Goal: Transaction & Acquisition: Subscribe to service/newsletter

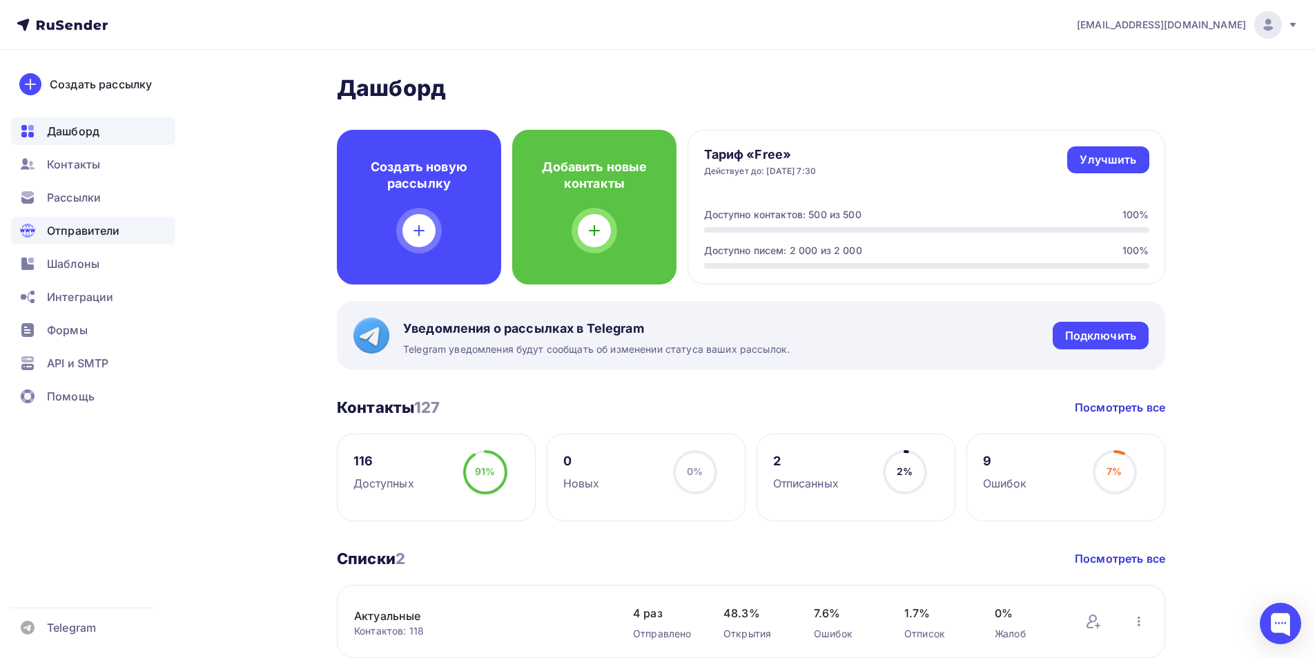
click at [81, 233] on span "Отправители" at bounding box center [83, 230] width 73 height 17
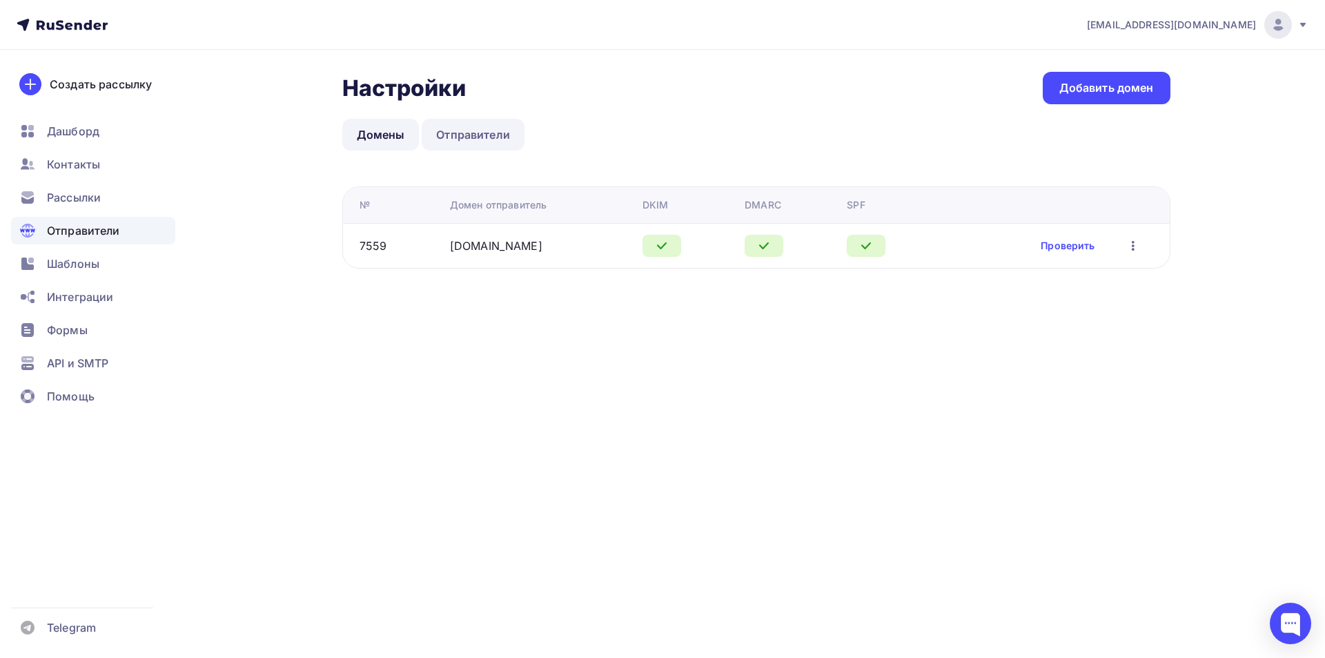
click at [508, 140] on link "Отправители" at bounding box center [473, 135] width 103 height 32
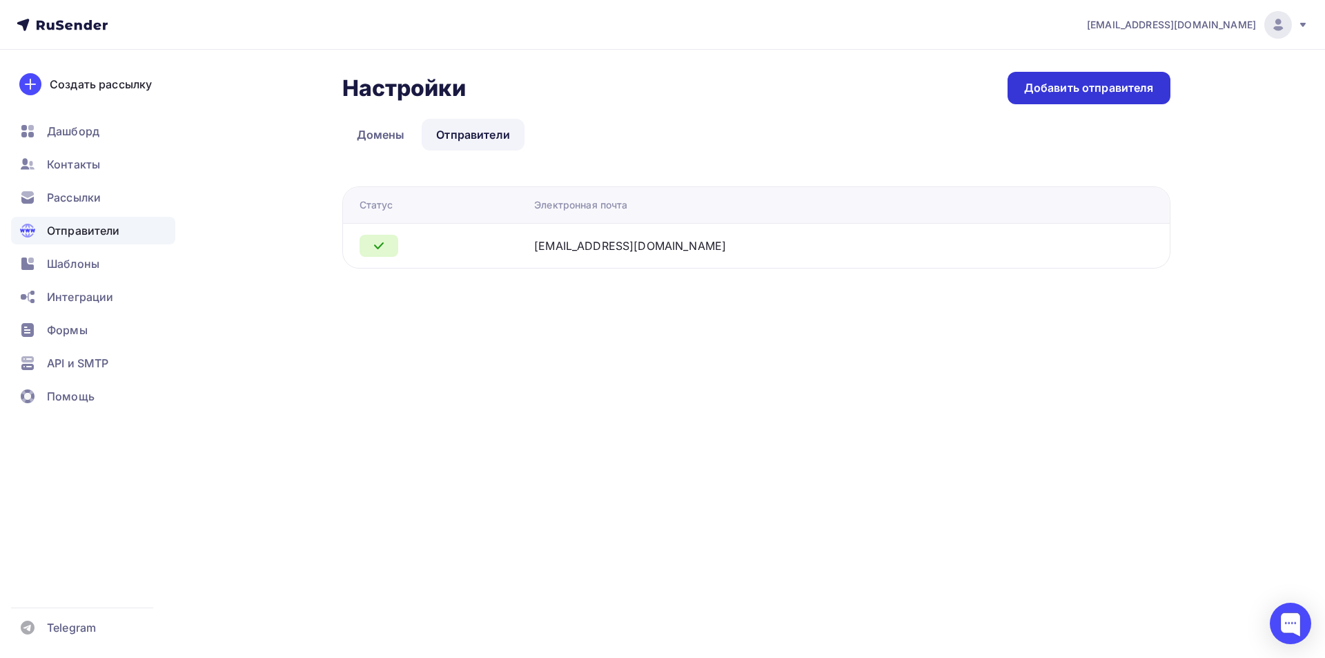
click at [1046, 88] on div "Добавить отправителя" at bounding box center [1089, 88] width 130 height 16
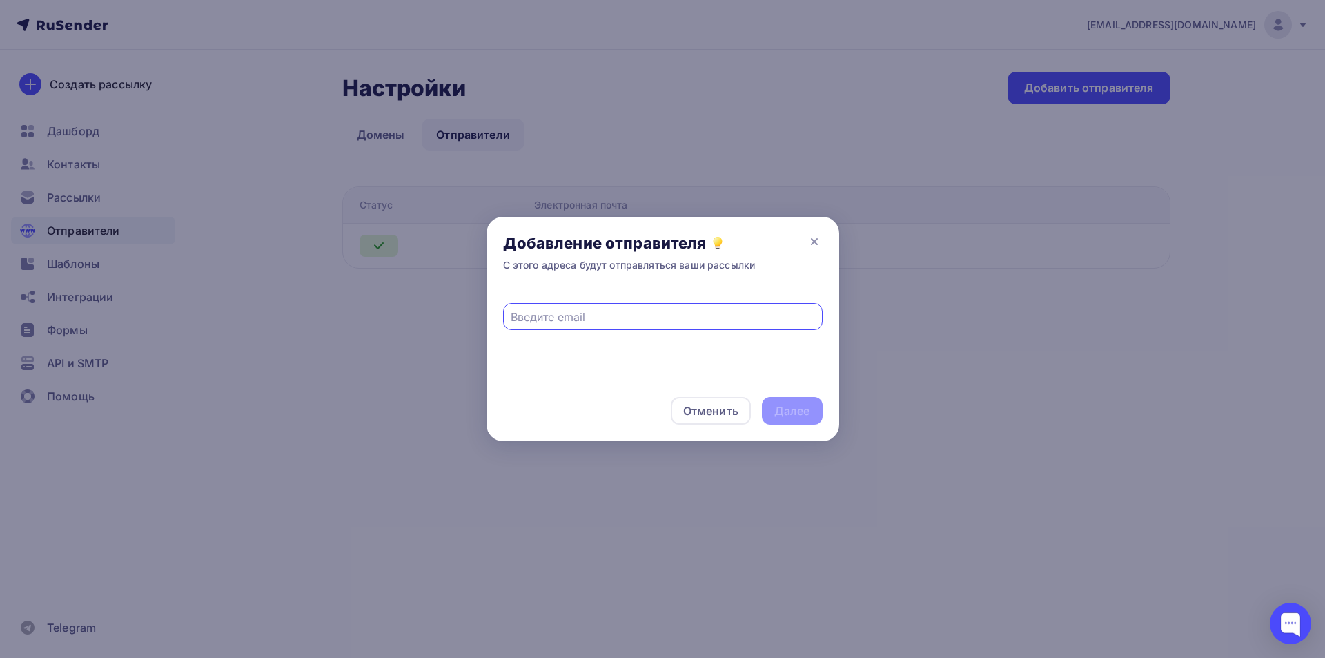
paste input "[EMAIL_ADDRESS][DOMAIN_NAME]"
type input "[EMAIL_ADDRESS][DOMAIN_NAME]"
click at [798, 408] on div "Далее" at bounding box center [792, 411] width 36 height 16
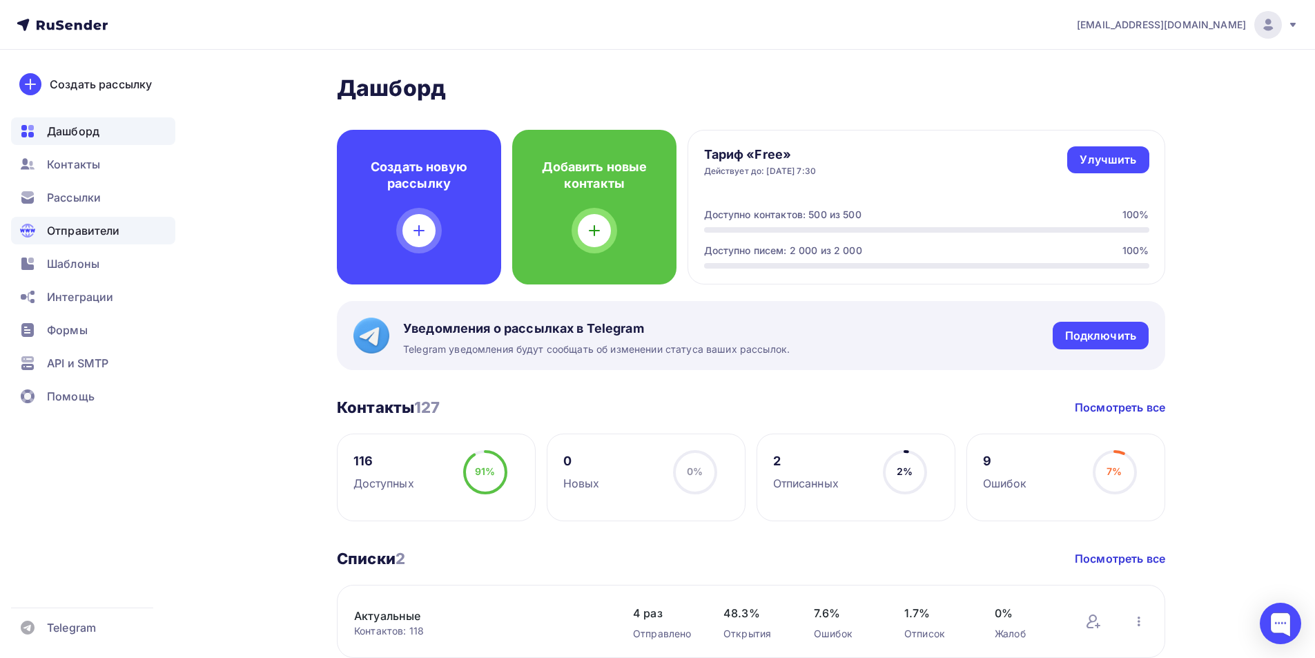
click at [81, 229] on span "Отправители" at bounding box center [83, 230] width 73 height 17
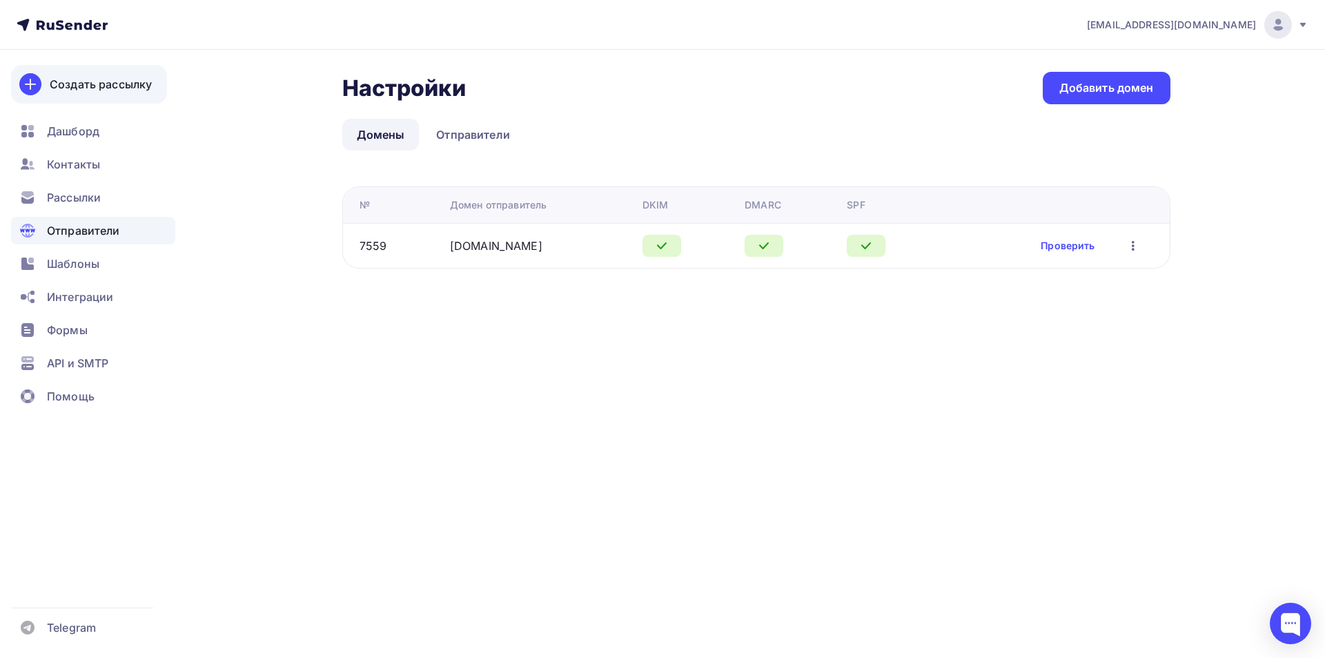
click at [83, 91] on div "Создать рассылку" at bounding box center [101, 84] width 102 height 17
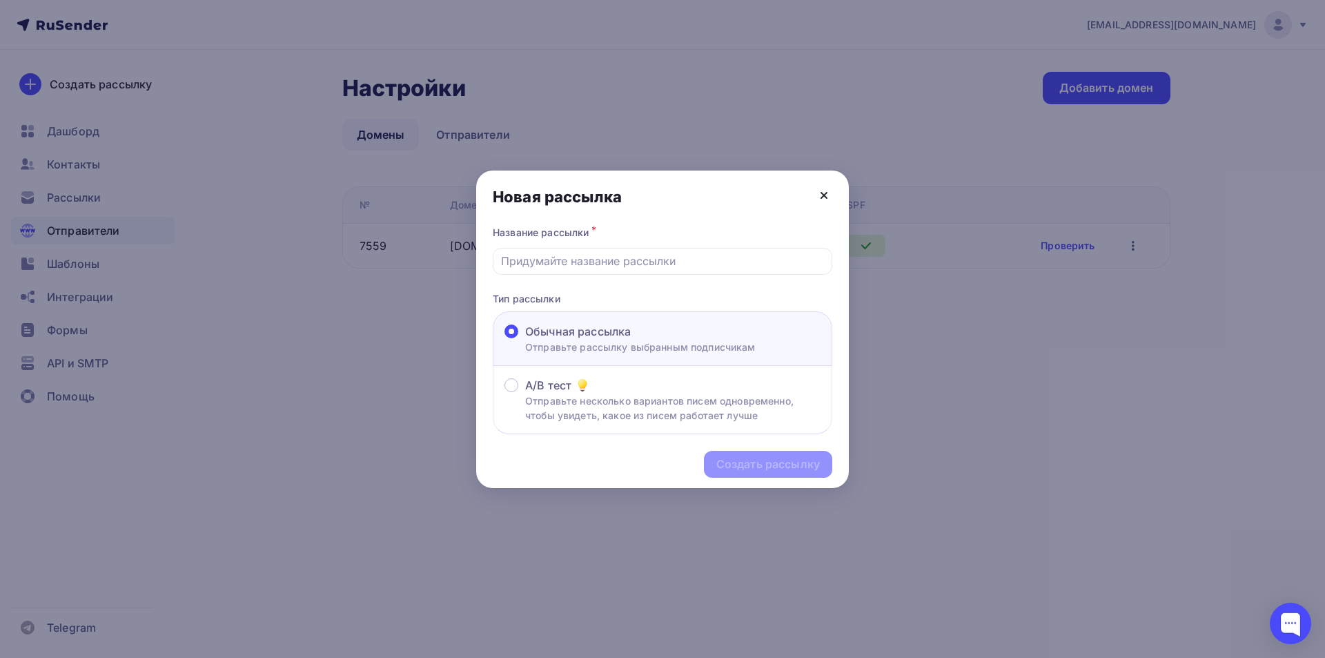
click at [822, 199] on icon at bounding box center [824, 195] width 17 height 17
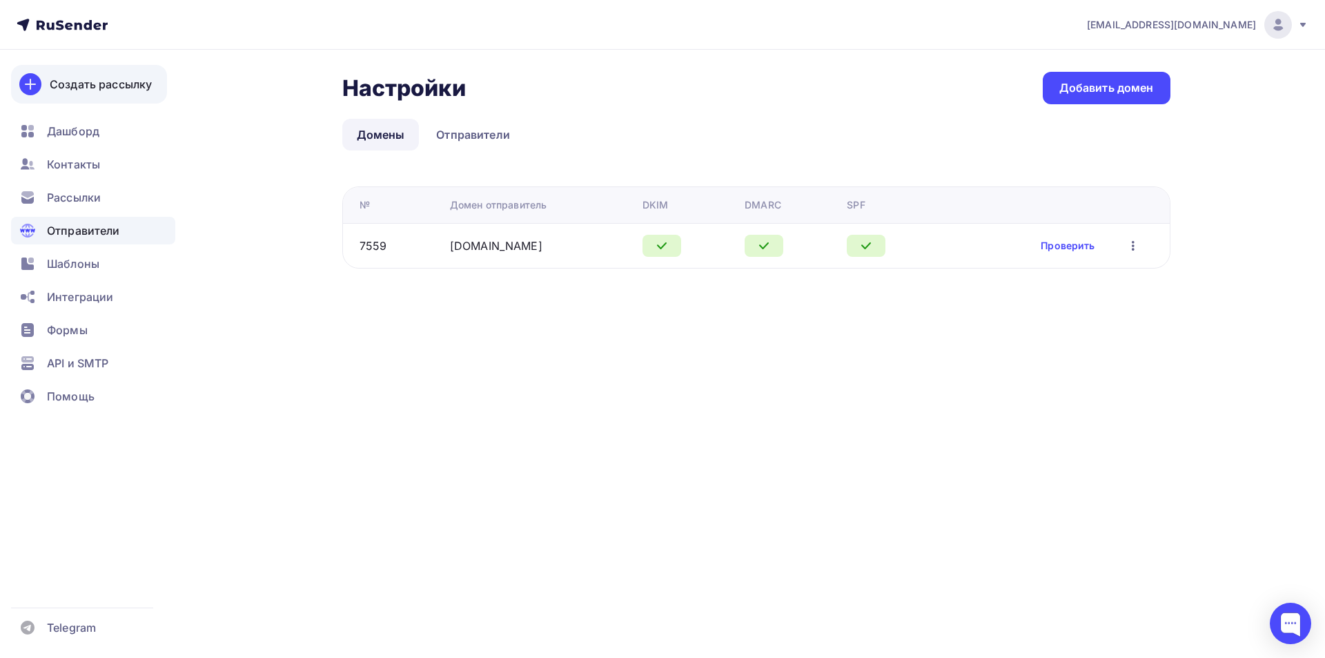
click at [112, 93] on link "Создать рассылку" at bounding box center [89, 84] width 156 height 39
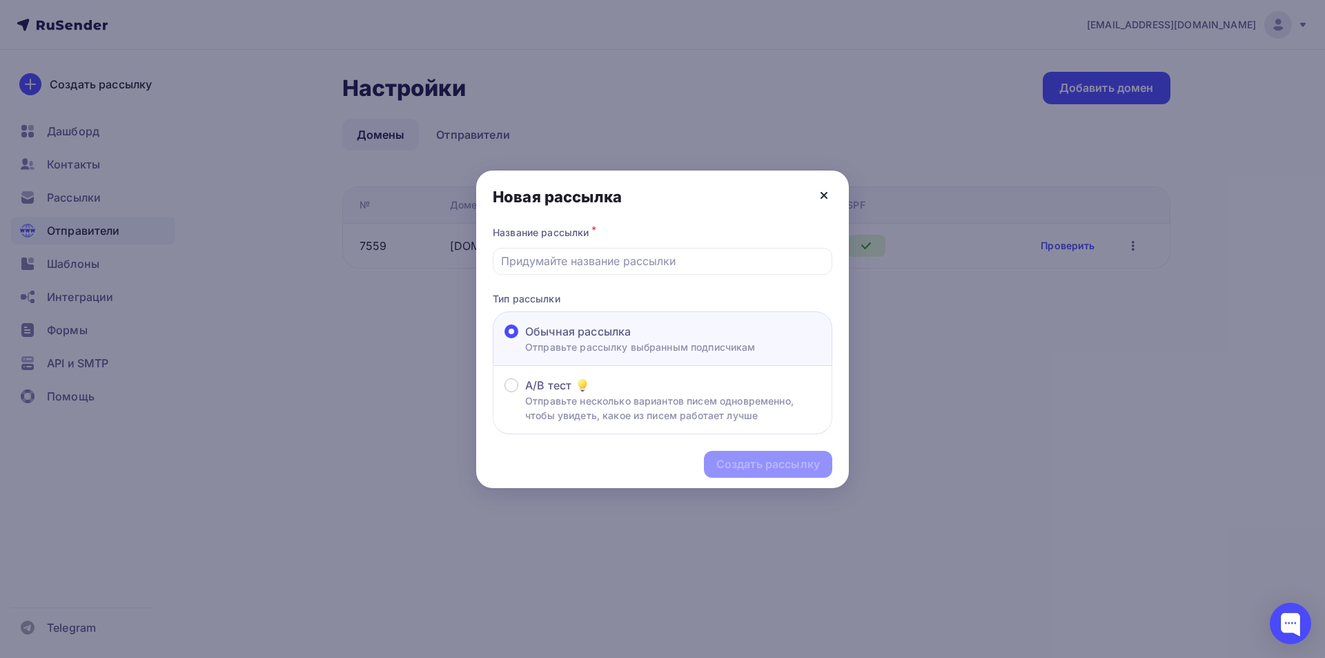
click at [825, 198] on icon at bounding box center [824, 195] width 17 height 17
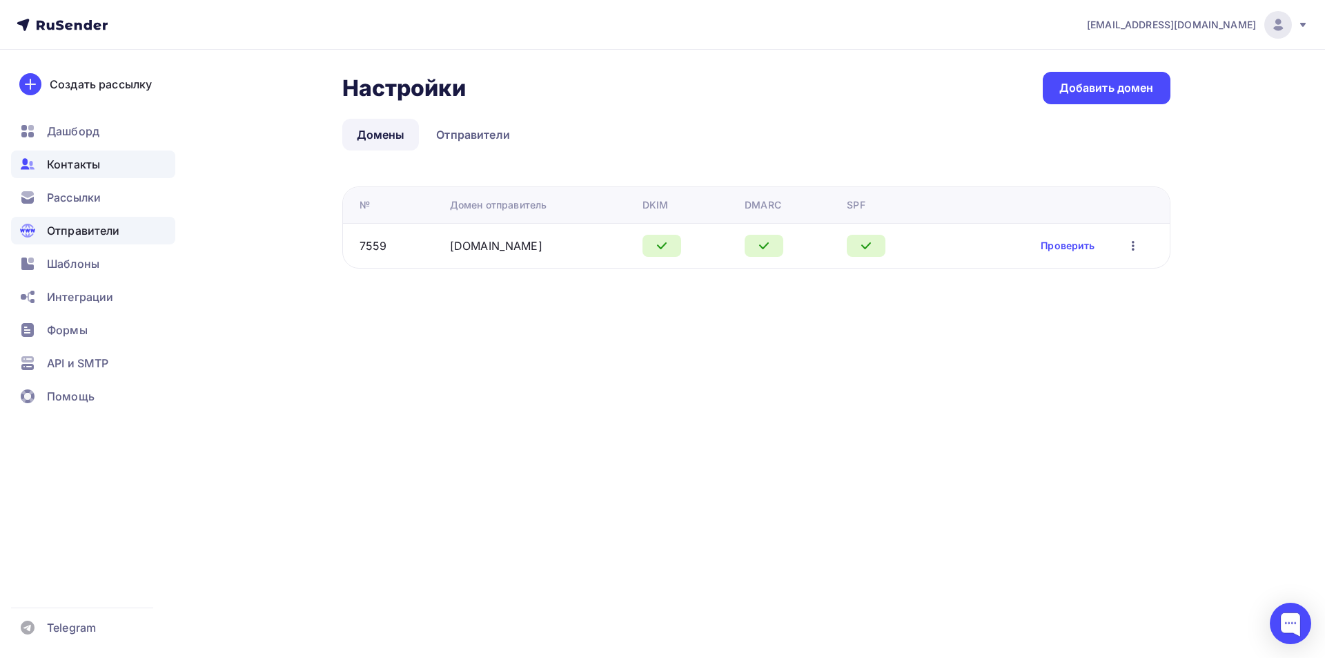
click at [99, 173] on div "Контакты" at bounding box center [93, 164] width 164 height 28
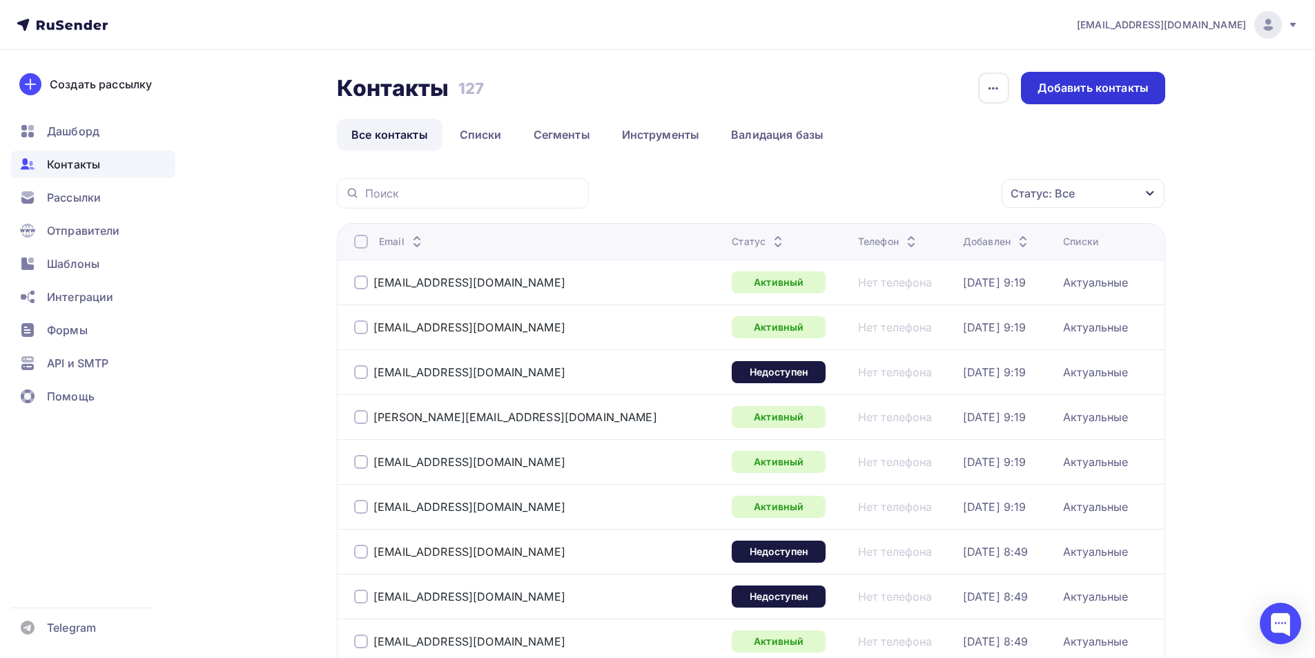
click at [1046, 94] on div "Добавить контакты" at bounding box center [1092, 88] width 111 height 16
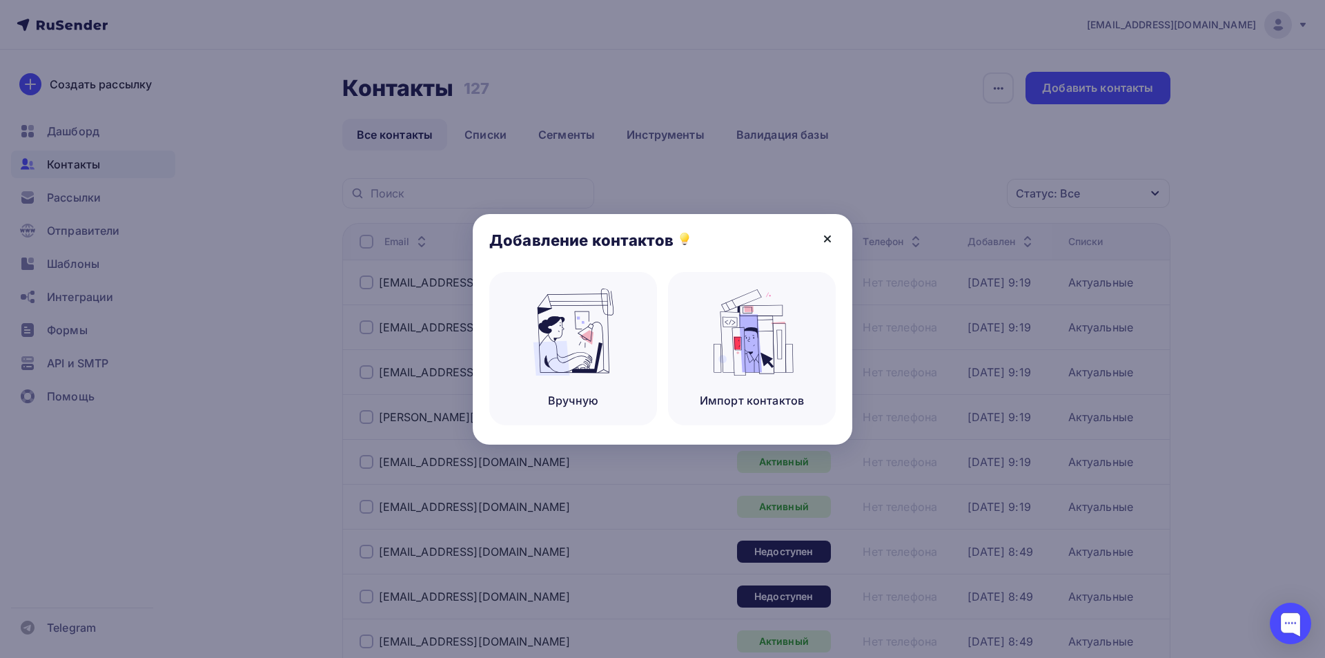
click at [827, 243] on icon at bounding box center [827, 238] width 17 height 17
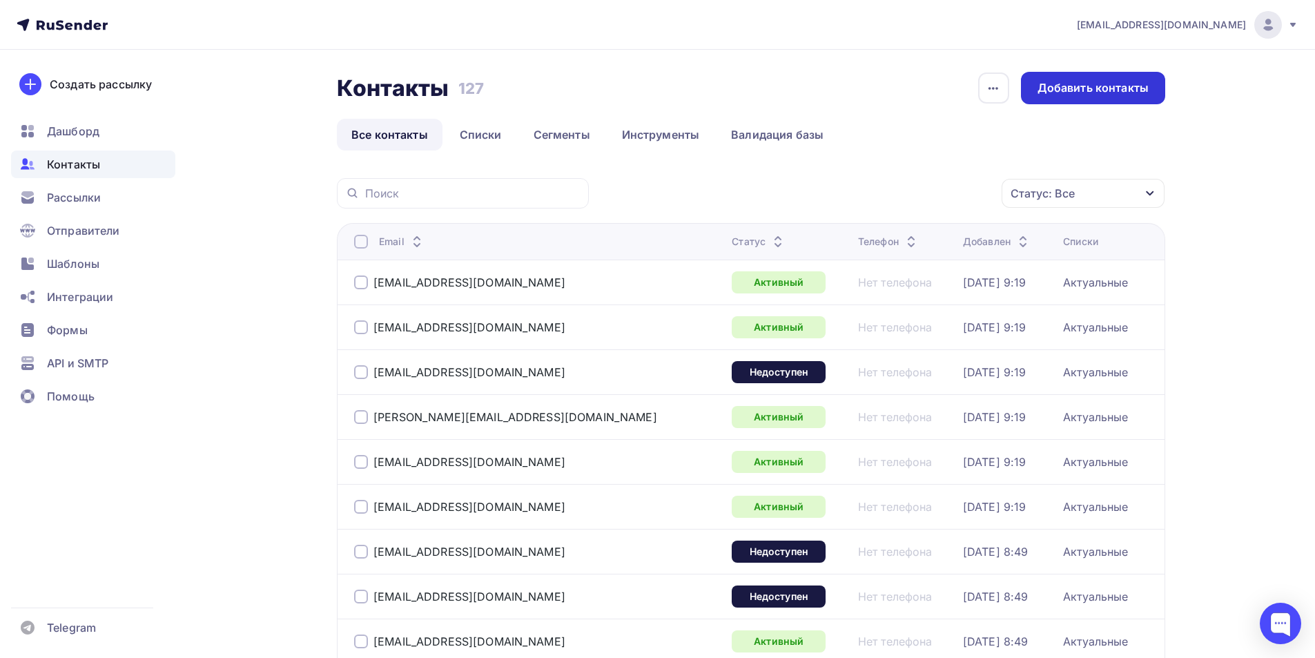
click at [1052, 90] on div "Добавить контакты" at bounding box center [1092, 88] width 111 height 16
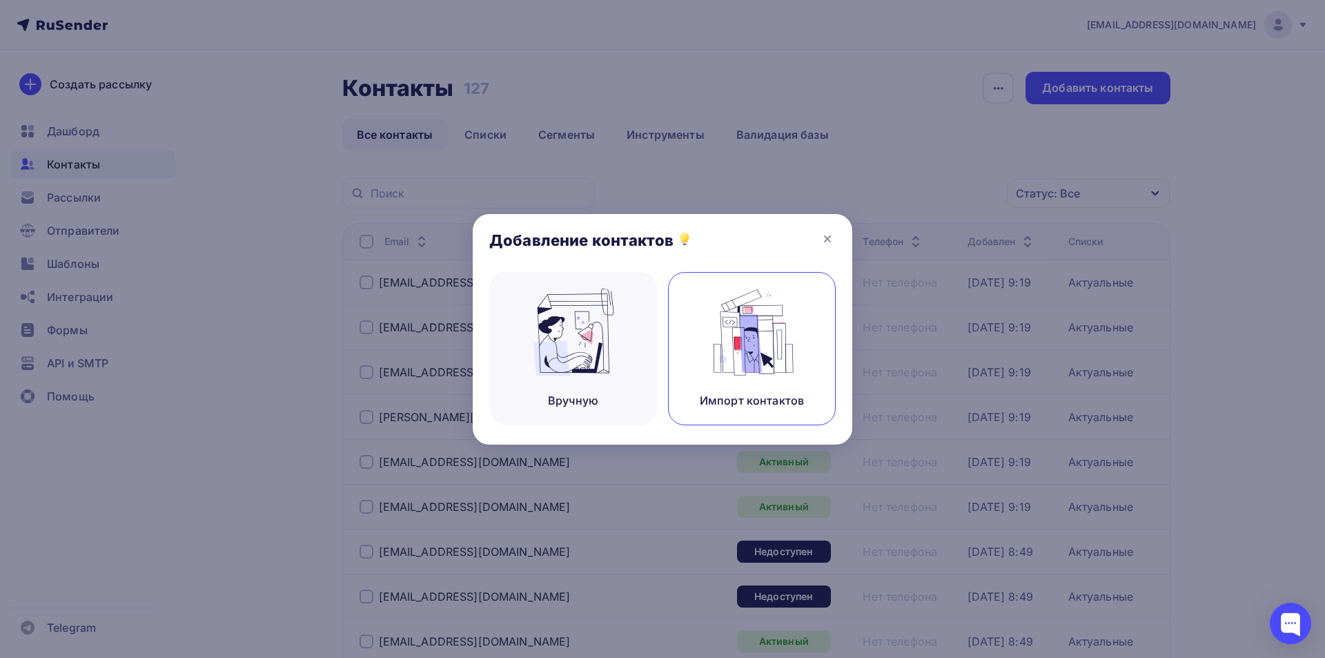
click at [723, 341] on img at bounding box center [752, 331] width 92 height 87
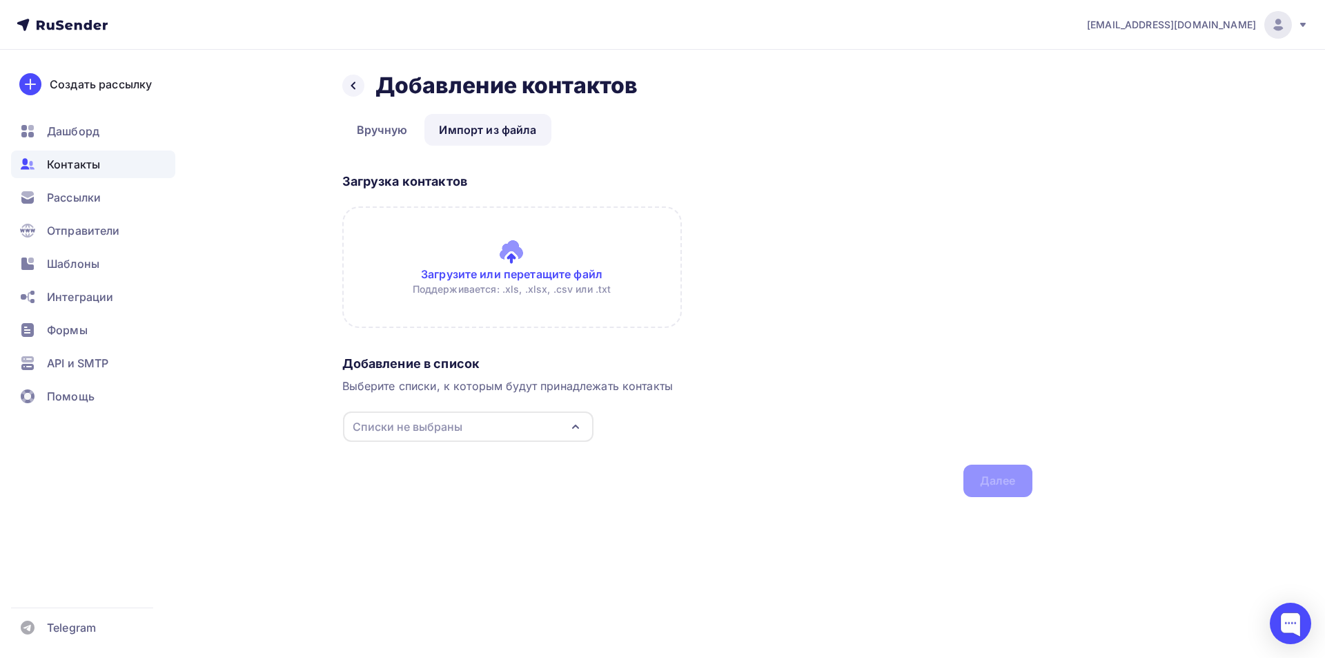
click at [616, 280] on input "file" at bounding box center [512, 266] width 340 height 121
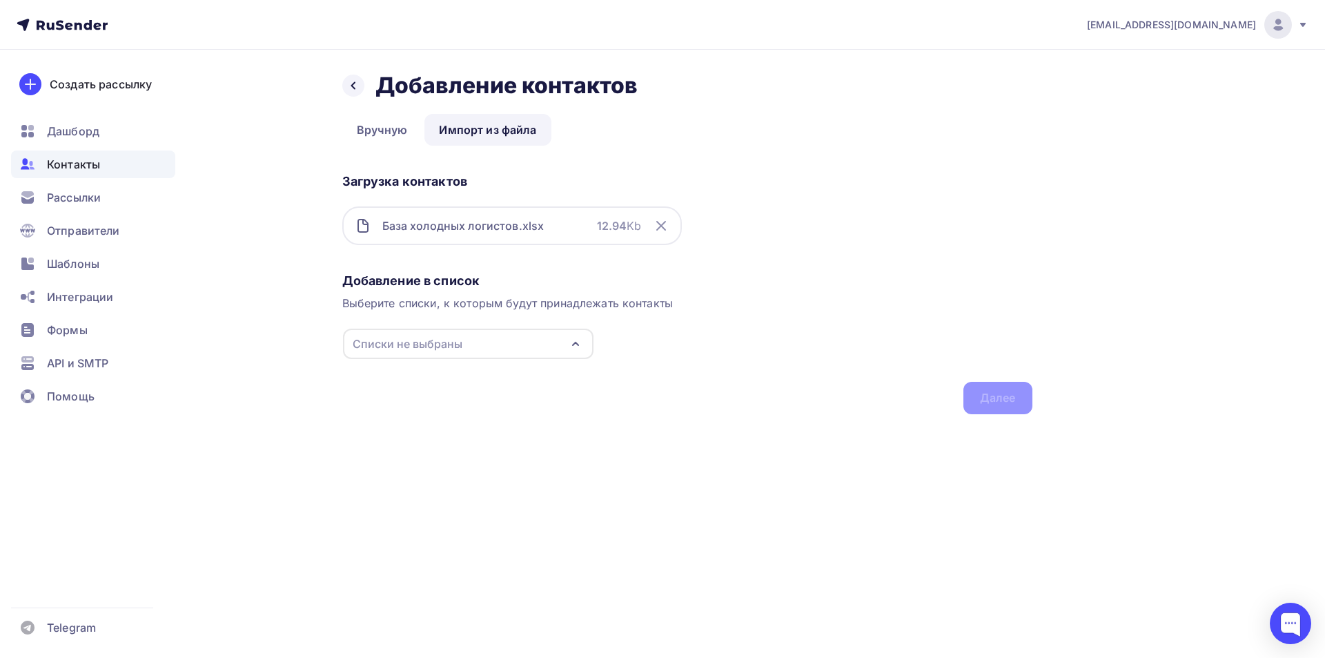
click at [576, 343] on icon "button" at bounding box center [576, 343] width 6 height 3
click at [421, 478] on div "Создать список" at bounding box center [431, 473] width 89 height 17
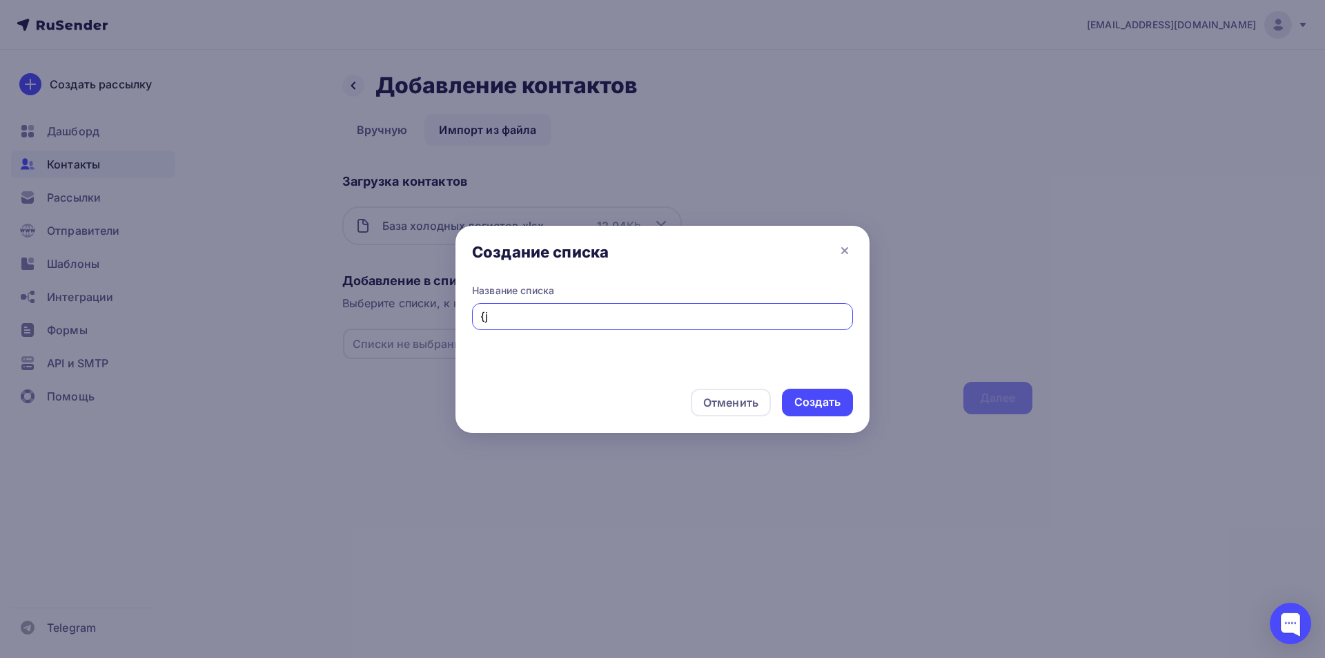
type input "{"
type input "Холодняк"
click at [815, 393] on div "Создать" at bounding box center [817, 403] width 71 height 28
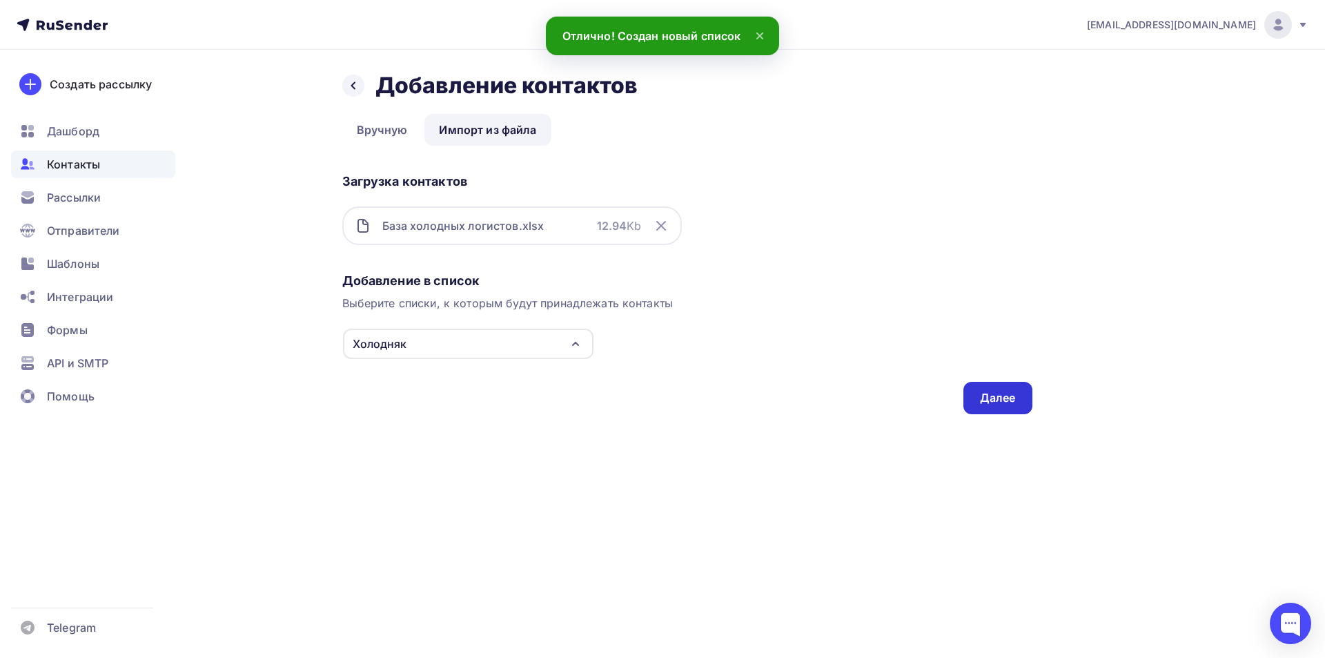
click at [992, 406] on div "Далее" at bounding box center [997, 398] width 69 height 32
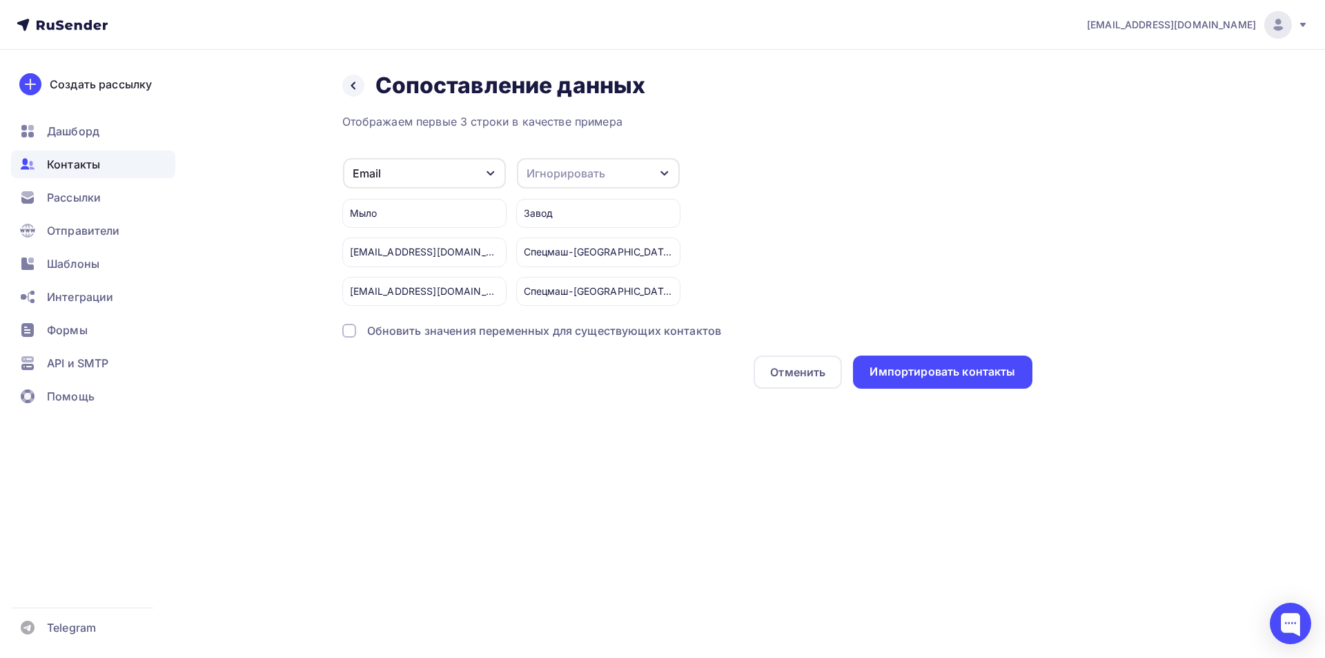
click at [655, 176] on div "Игнорировать" at bounding box center [598, 173] width 163 height 30
click at [769, 180] on div "Email Игнорировать Имя Телефон Создать поле Мыло [EMAIL_ADDRESS][DOMAIN_NAME] […" at bounding box center [687, 231] width 690 height 148
click at [908, 371] on div "Импортировать контакты" at bounding box center [943, 372] width 146 height 16
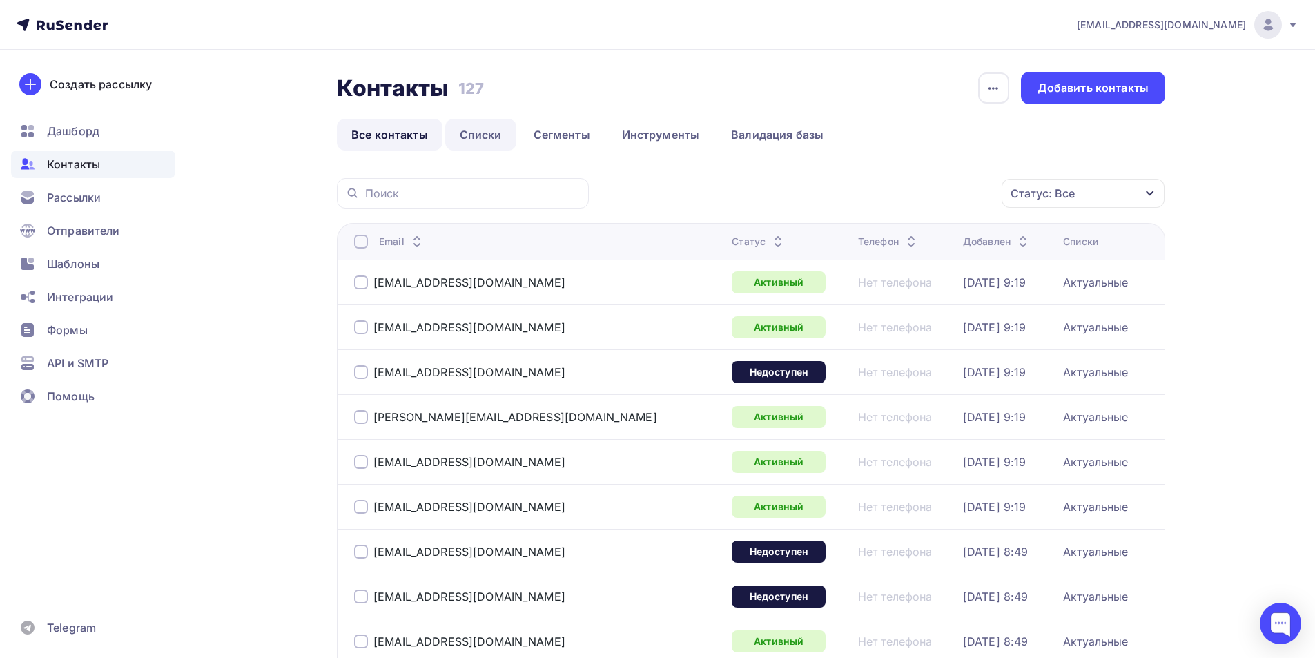
click at [480, 128] on link "Списки" at bounding box center [480, 135] width 71 height 32
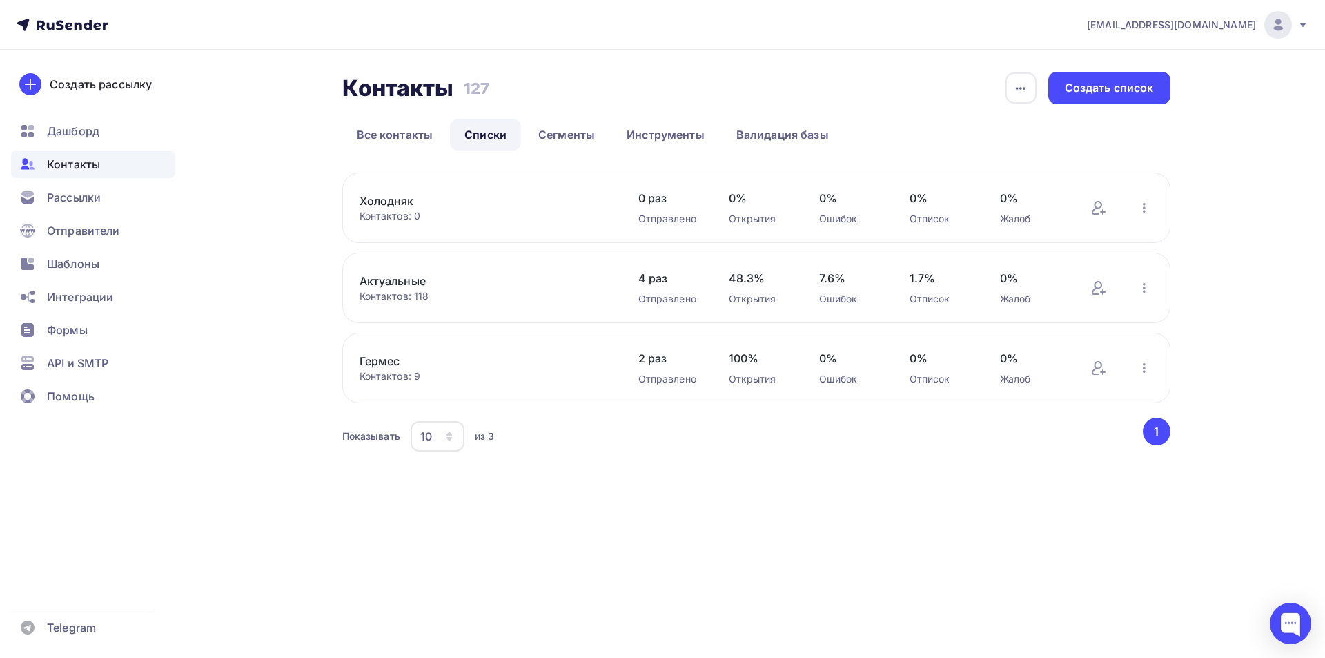
click at [124, 169] on div "Контакты" at bounding box center [93, 164] width 164 height 28
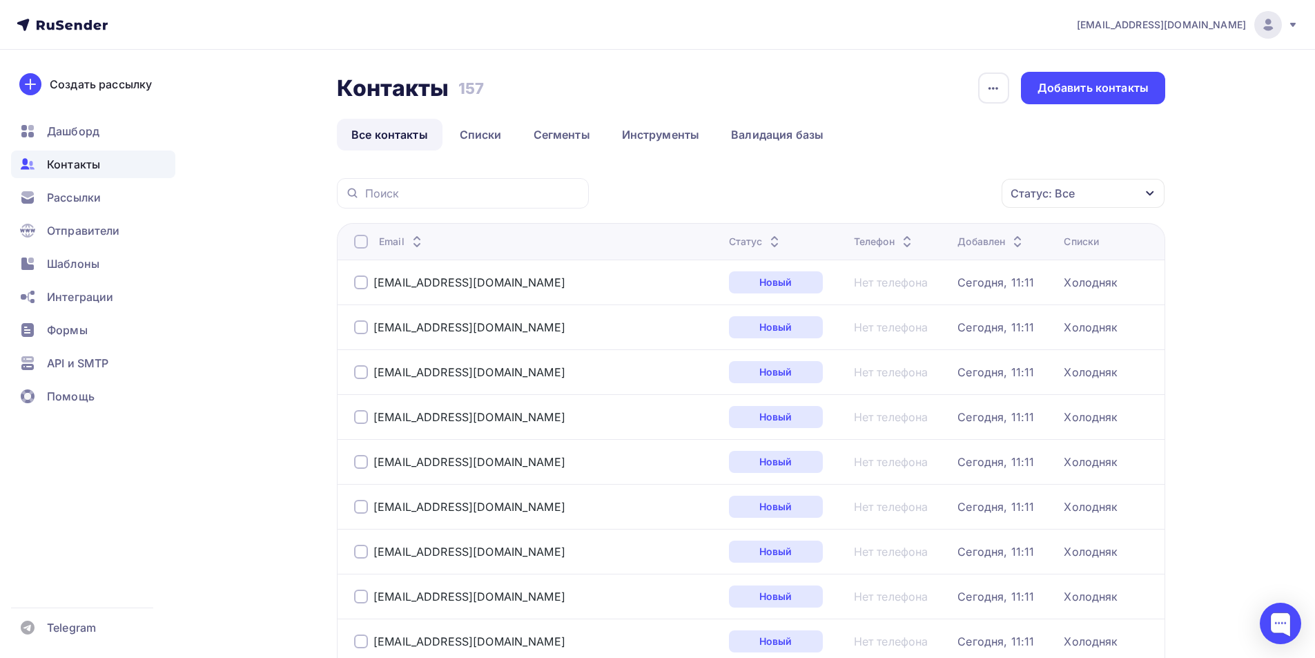
click at [124, 169] on div "Контакты" at bounding box center [93, 164] width 164 height 28
click at [481, 143] on link "Списки" at bounding box center [480, 135] width 71 height 32
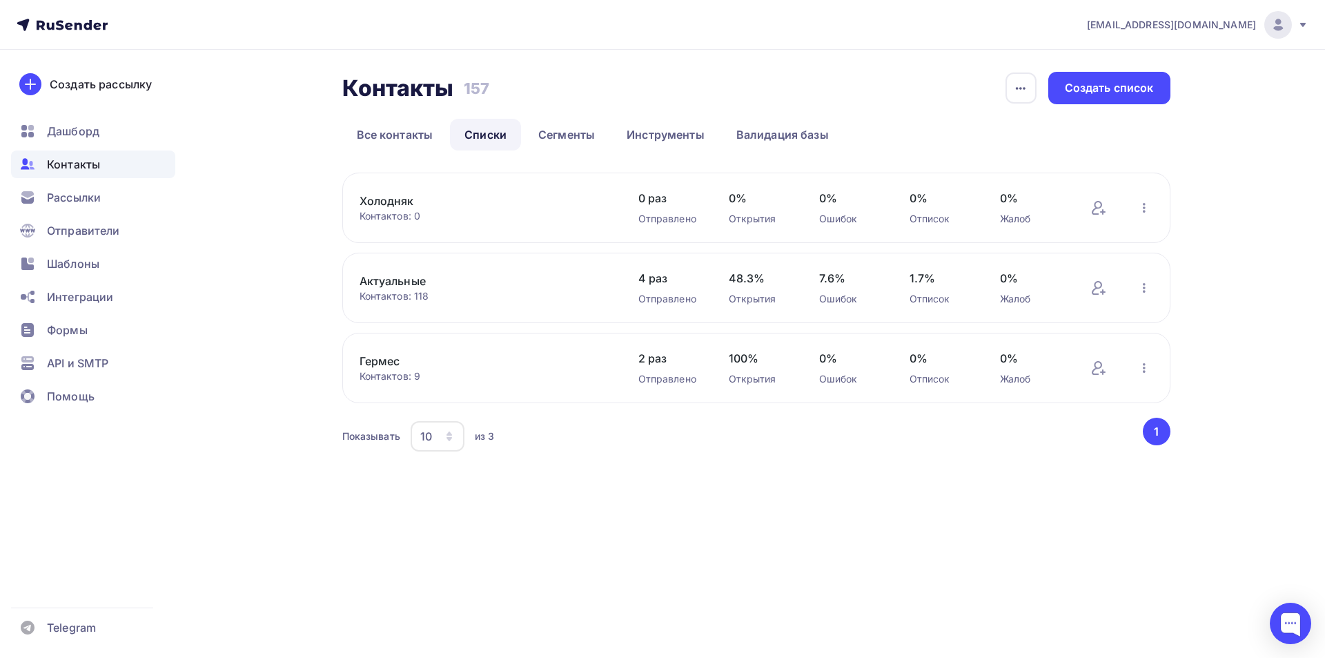
click at [438, 201] on link "Холодняк" at bounding box center [477, 201] width 235 height 17
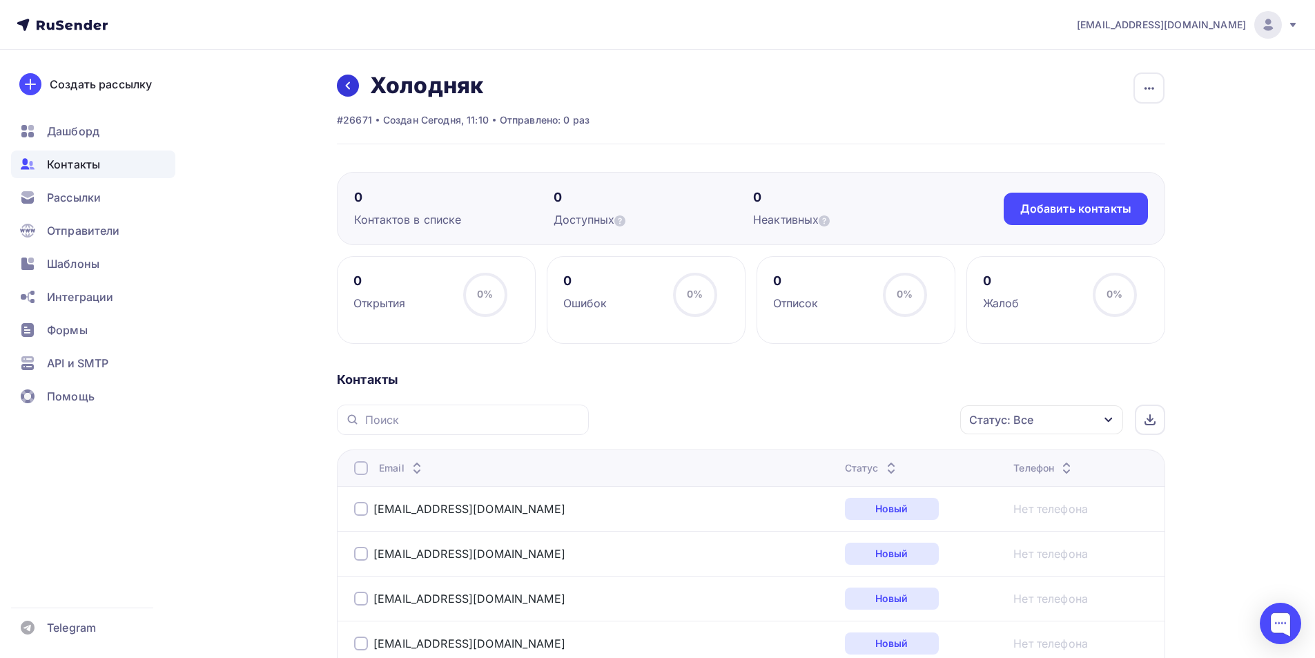
click at [348, 84] on icon at bounding box center [348, 86] width 4 height 8
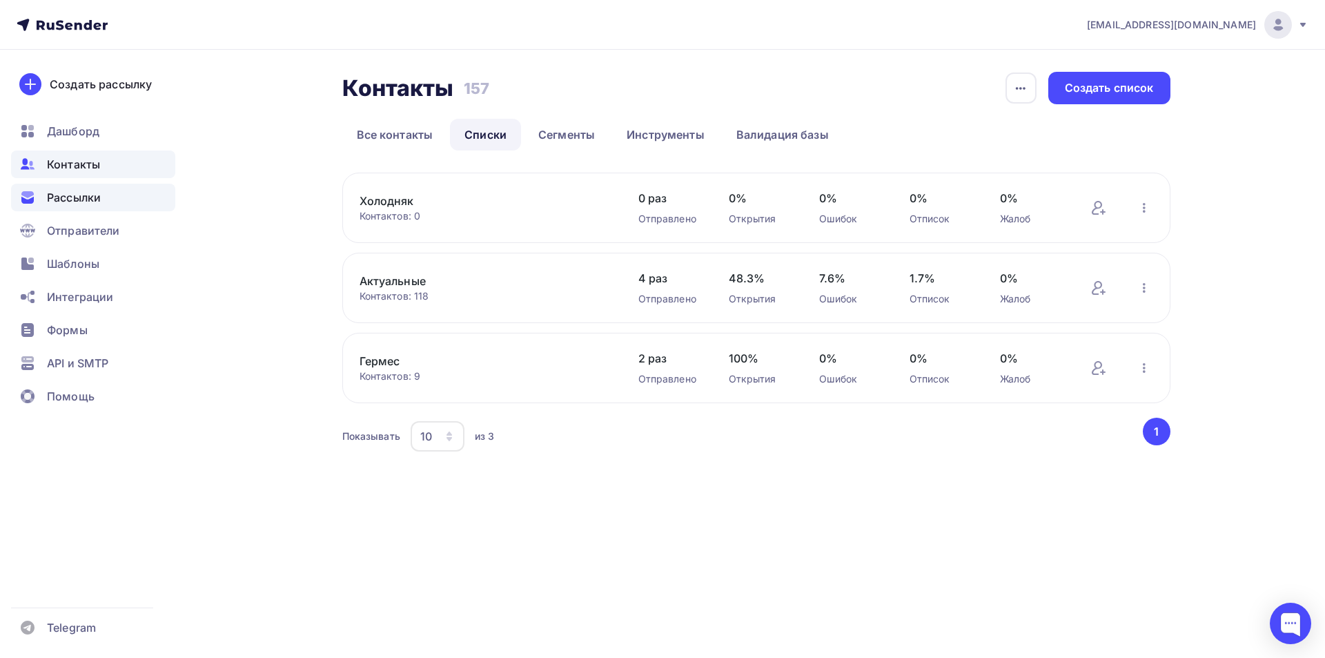
click at [114, 194] on div "Рассылки" at bounding box center [93, 198] width 164 height 28
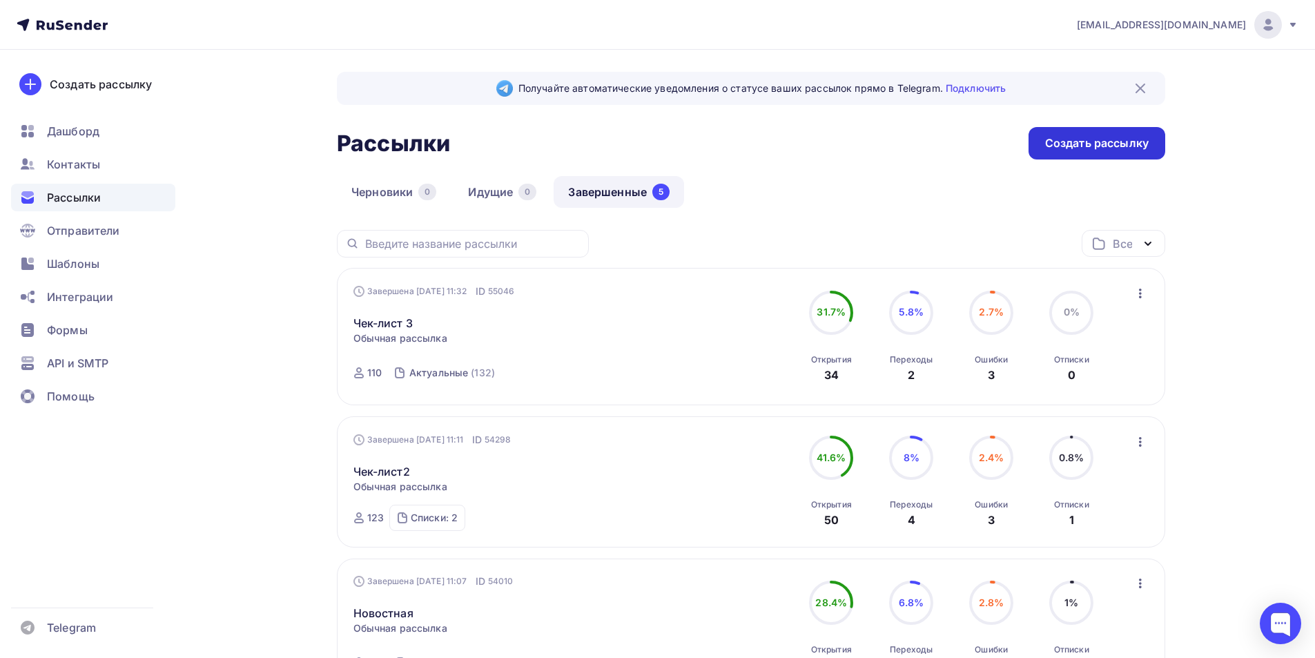
click at [1079, 147] on div "Создать рассылку" at bounding box center [1097, 143] width 104 height 16
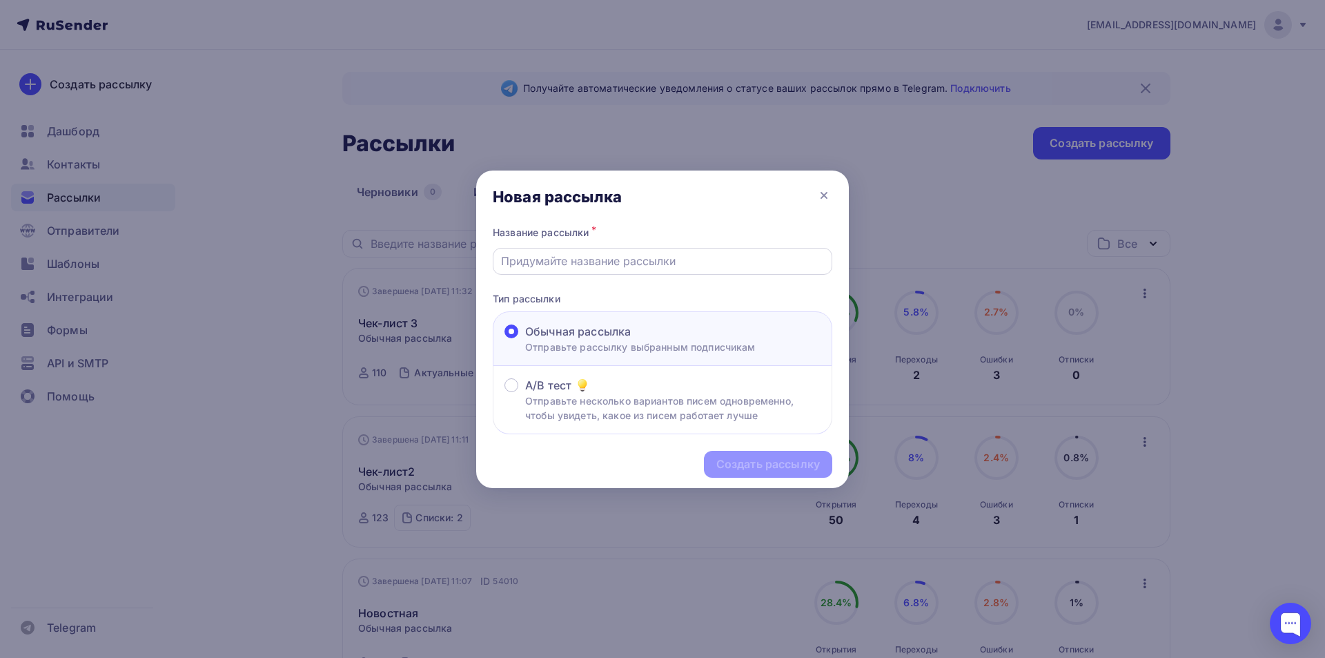
click at [655, 270] on div at bounding box center [663, 261] width 340 height 27
click at [652, 265] on input "text" at bounding box center [663, 261] width 324 height 17
type input "Чек-лист 4"
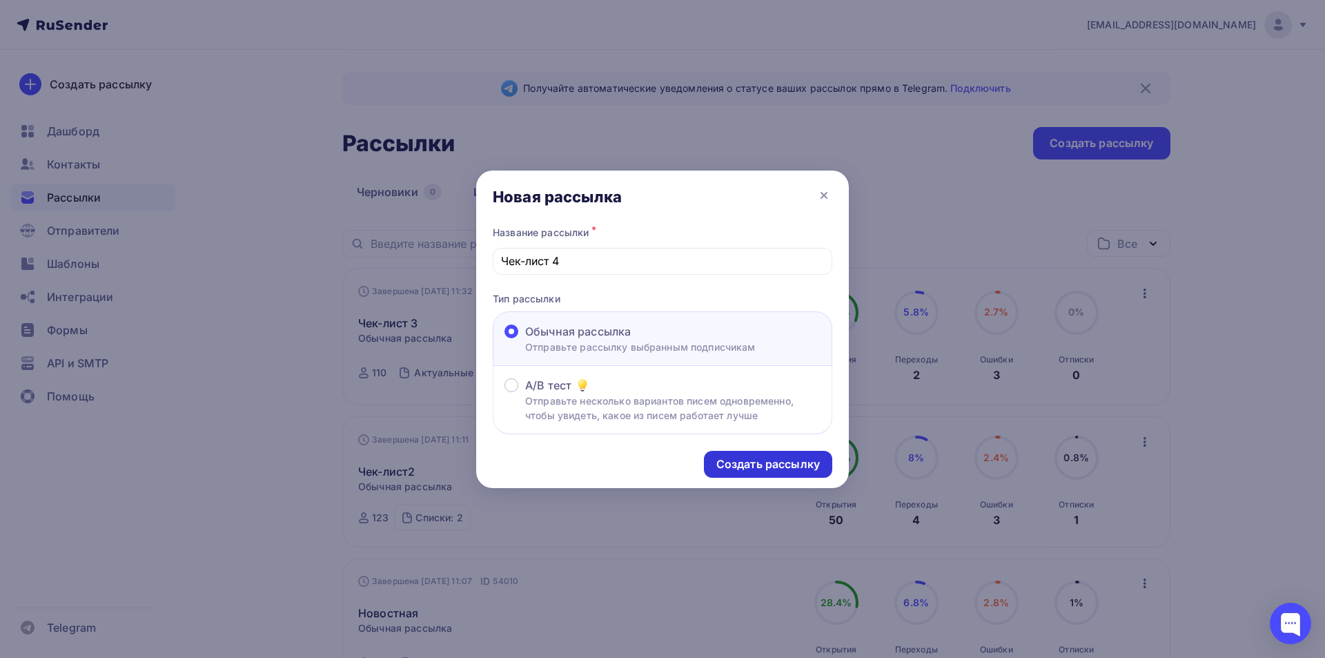
click at [715, 453] on div "Создать рассылку" at bounding box center [768, 464] width 128 height 27
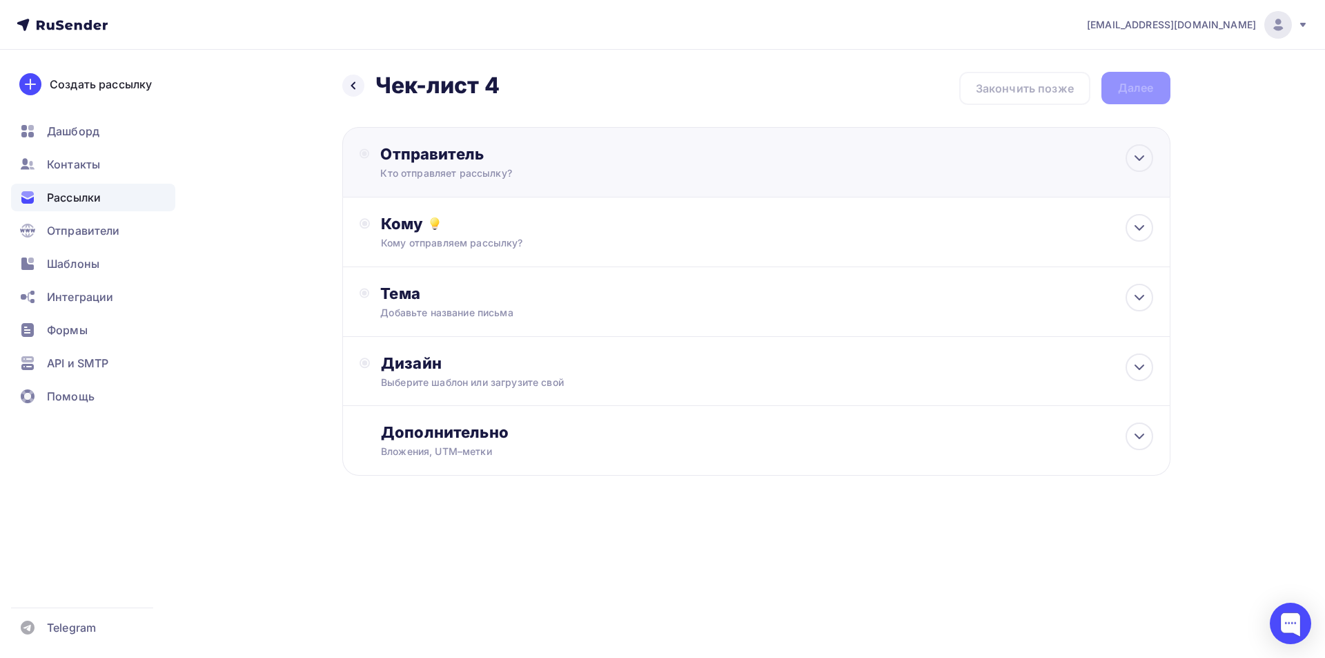
click at [473, 158] on div "Отправитель" at bounding box center [529, 153] width 299 height 19
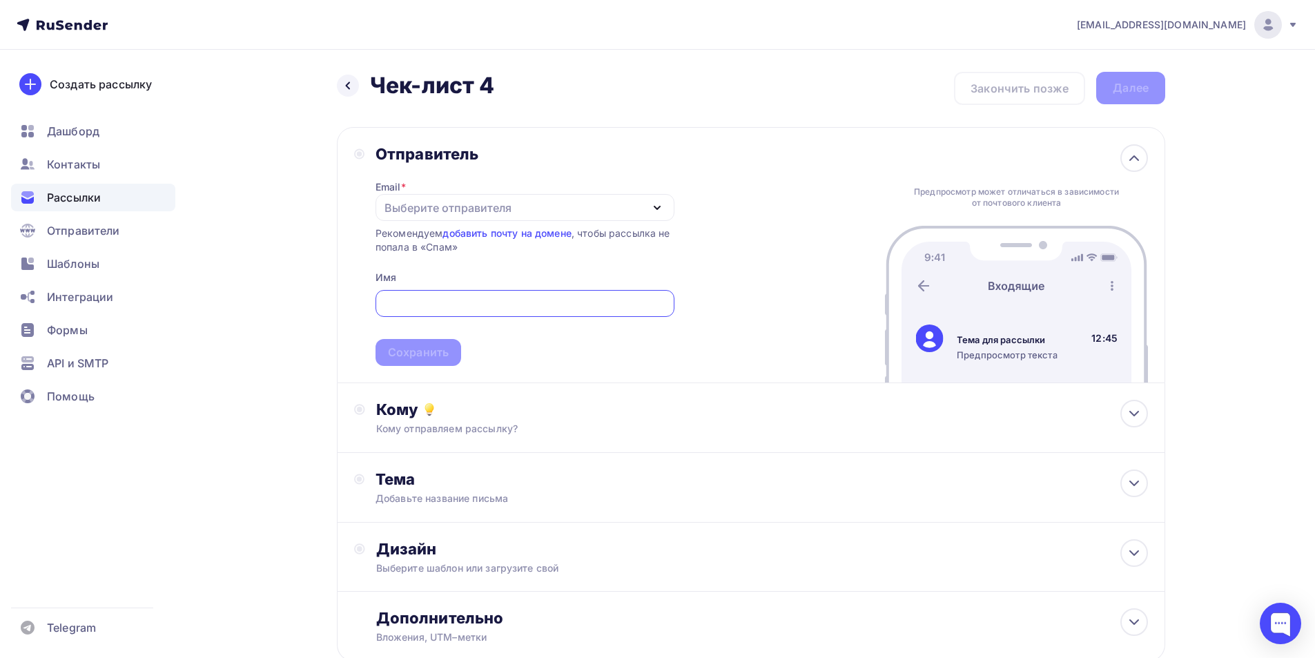
click at [421, 211] on div "Выберите отправителя" at bounding box center [447, 207] width 127 height 17
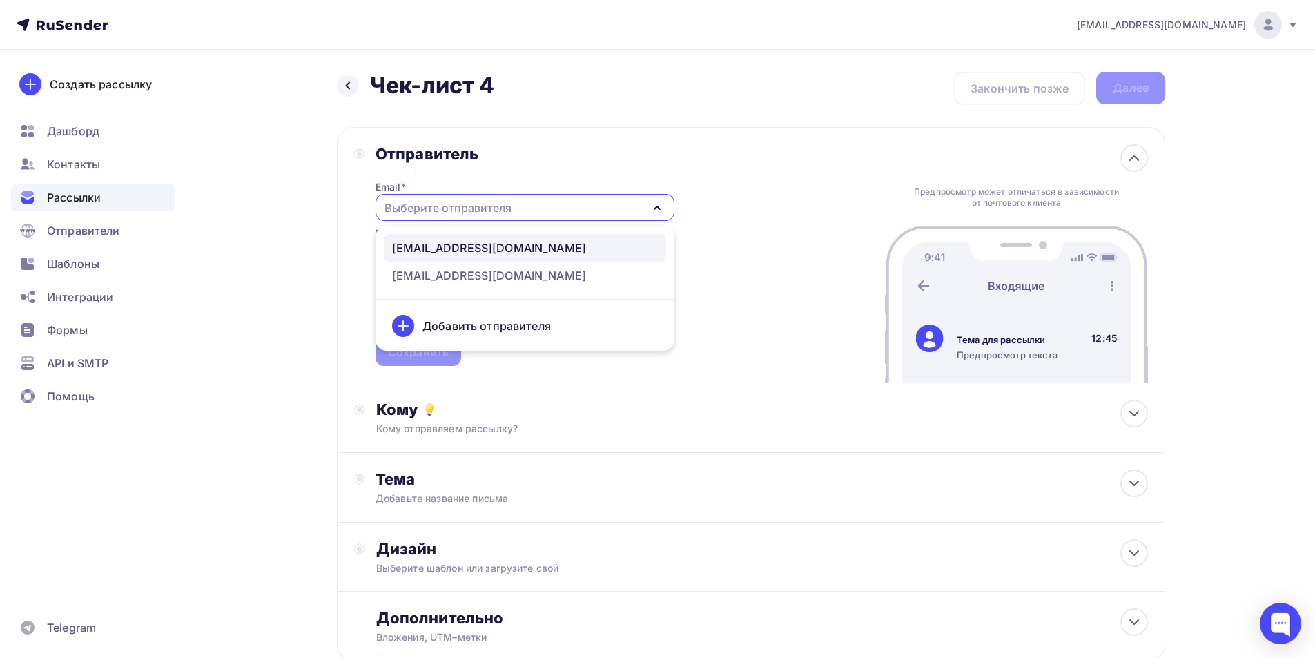
click at [423, 248] on div "[EMAIL_ADDRESS][DOMAIN_NAME]" at bounding box center [489, 247] width 194 height 17
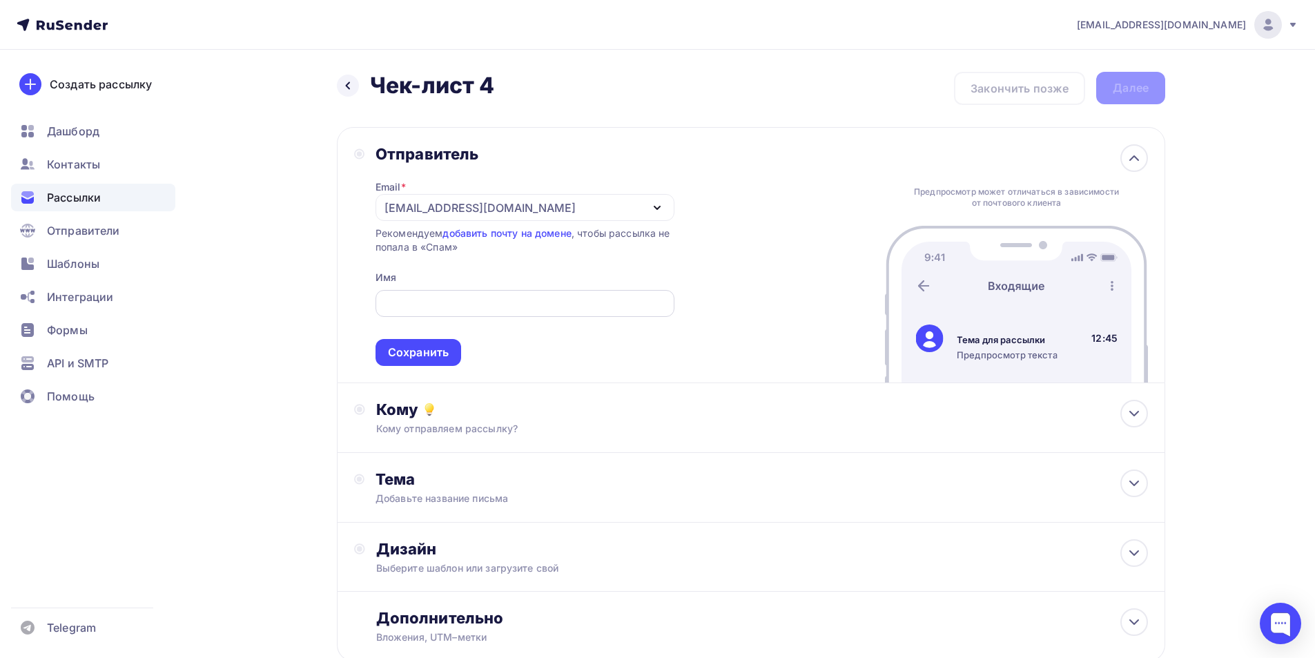
click at [402, 311] on input "text" at bounding box center [524, 303] width 283 height 17
type input "[PERSON_NAME]"
click at [396, 352] on div "Сохранить" at bounding box center [418, 352] width 61 height 16
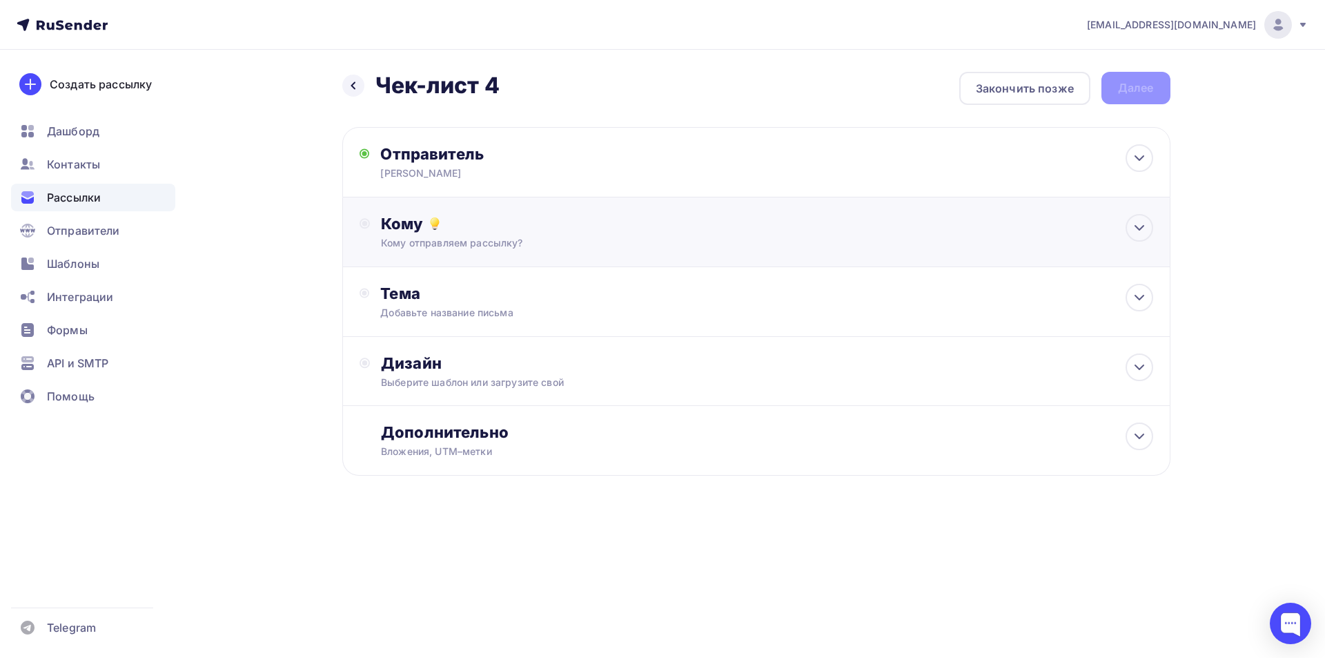
click at [433, 235] on div "Кому Кому отправляем рассылку? Списки получателей Выберите список Все списки id…" at bounding box center [767, 232] width 772 height 36
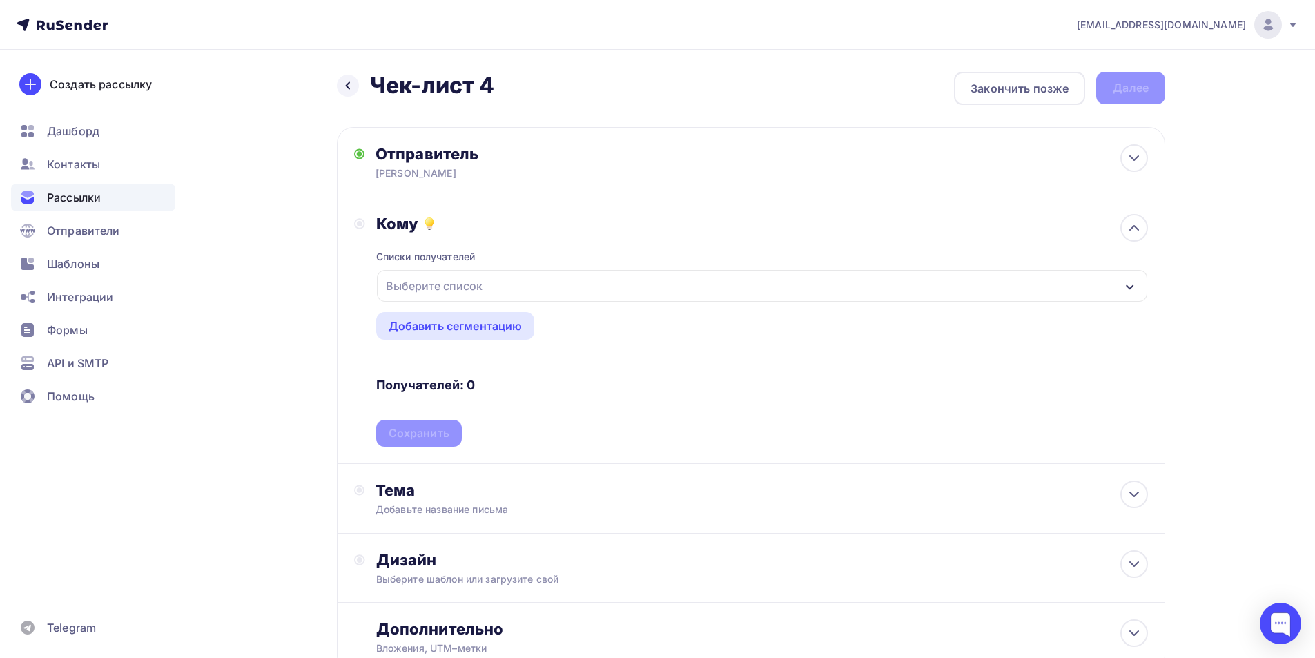
click at [404, 286] on div "Выберите список" at bounding box center [434, 285] width 108 height 25
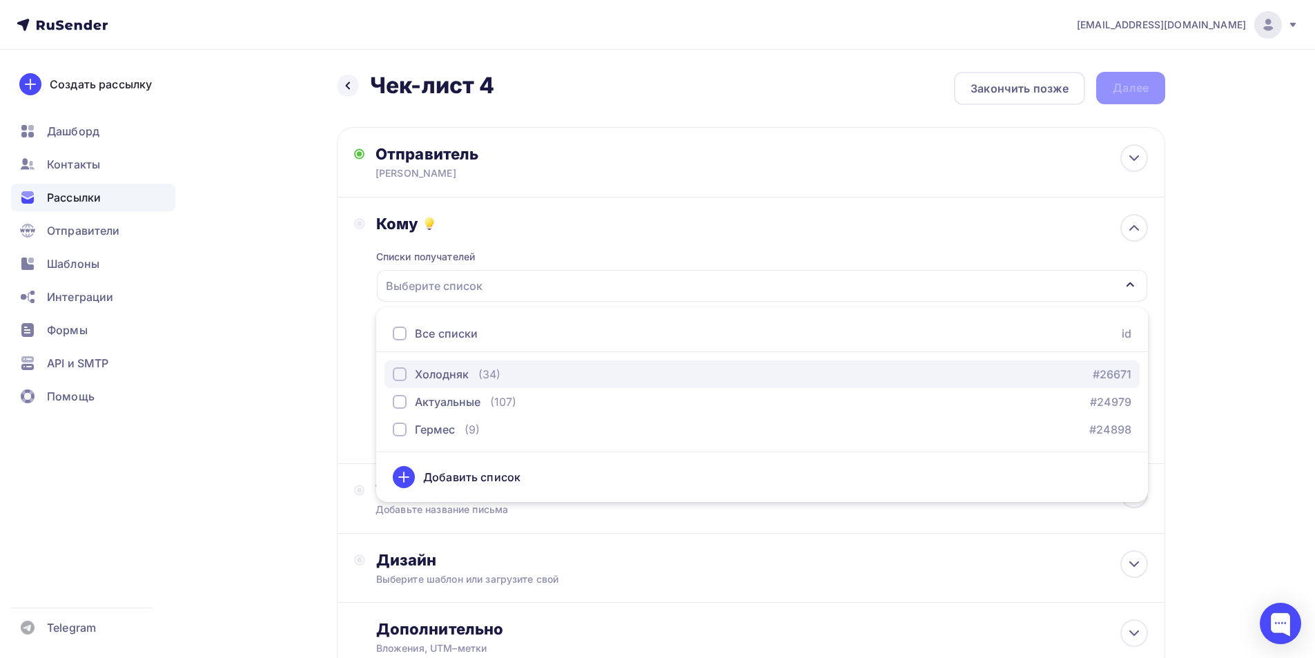
click at [404, 375] on div "button" at bounding box center [400, 374] width 14 height 14
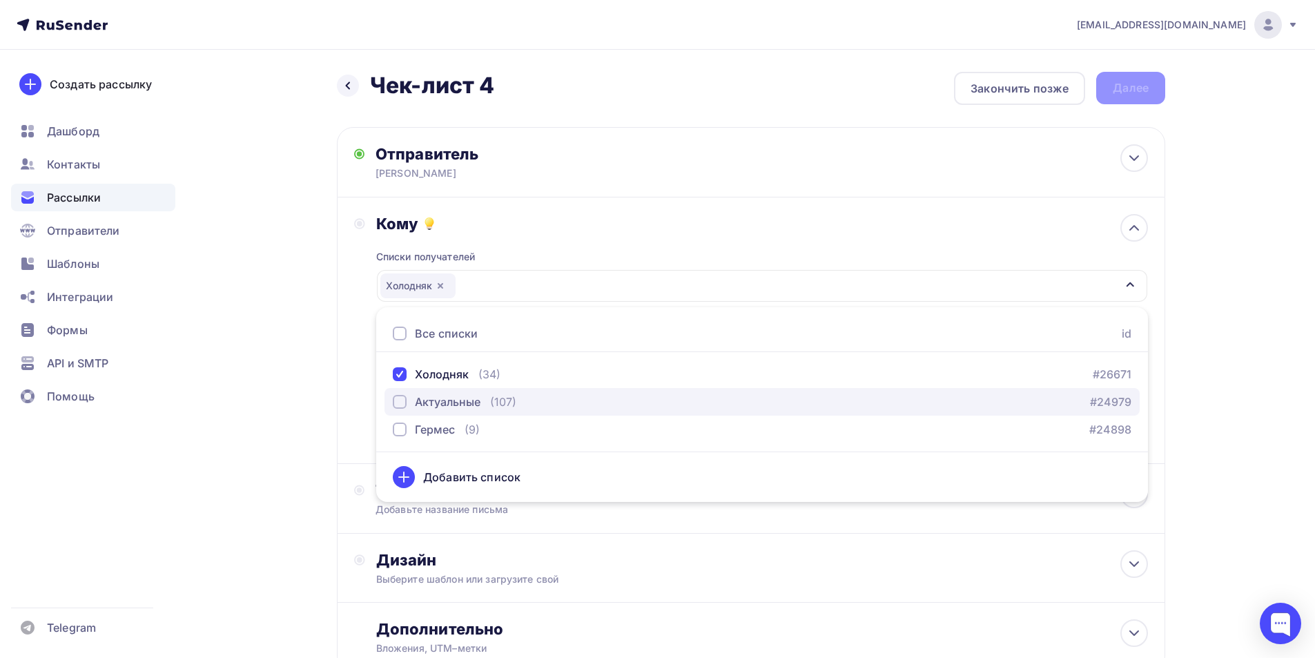
click at [402, 402] on div "button" at bounding box center [400, 402] width 14 height 14
click at [352, 371] on div "Кому Списки получателей Холодняк Актуальные Все списки id Холодняк (34) #26671 …" at bounding box center [751, 330] width 828 height 266
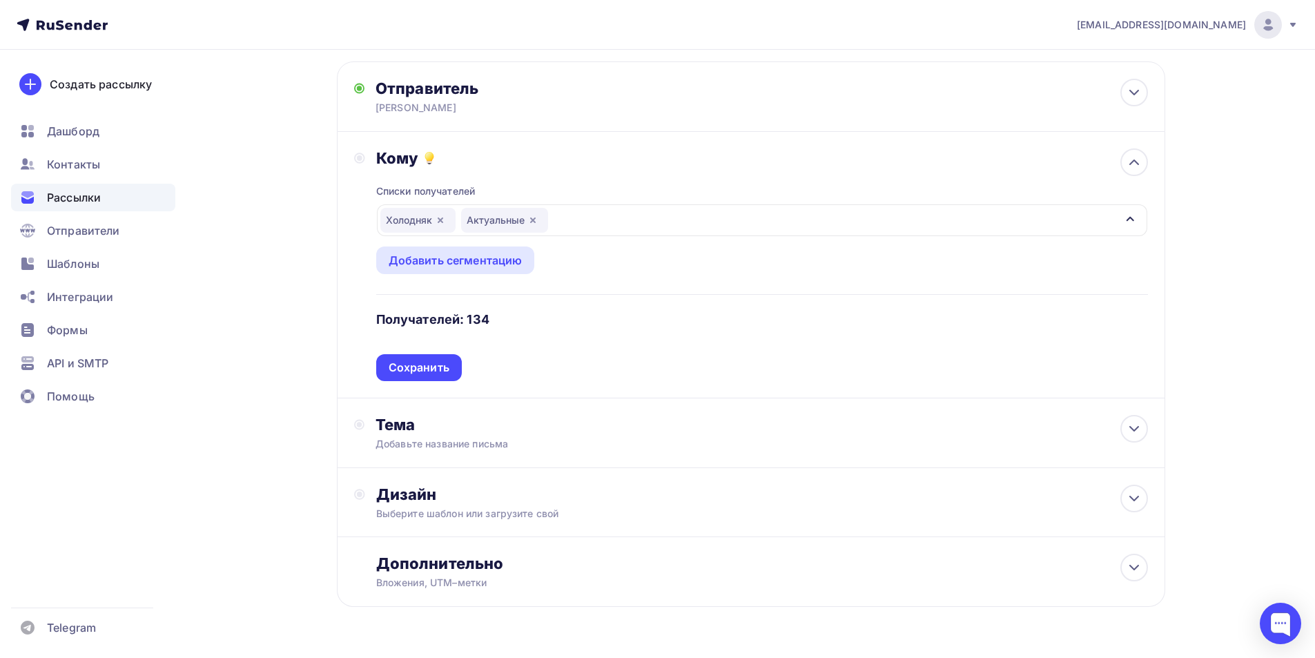
scroll to position [68, 0]
click at [400, 362] on div "Сохранить" at bounding box center [419, 365] width 61 height 16
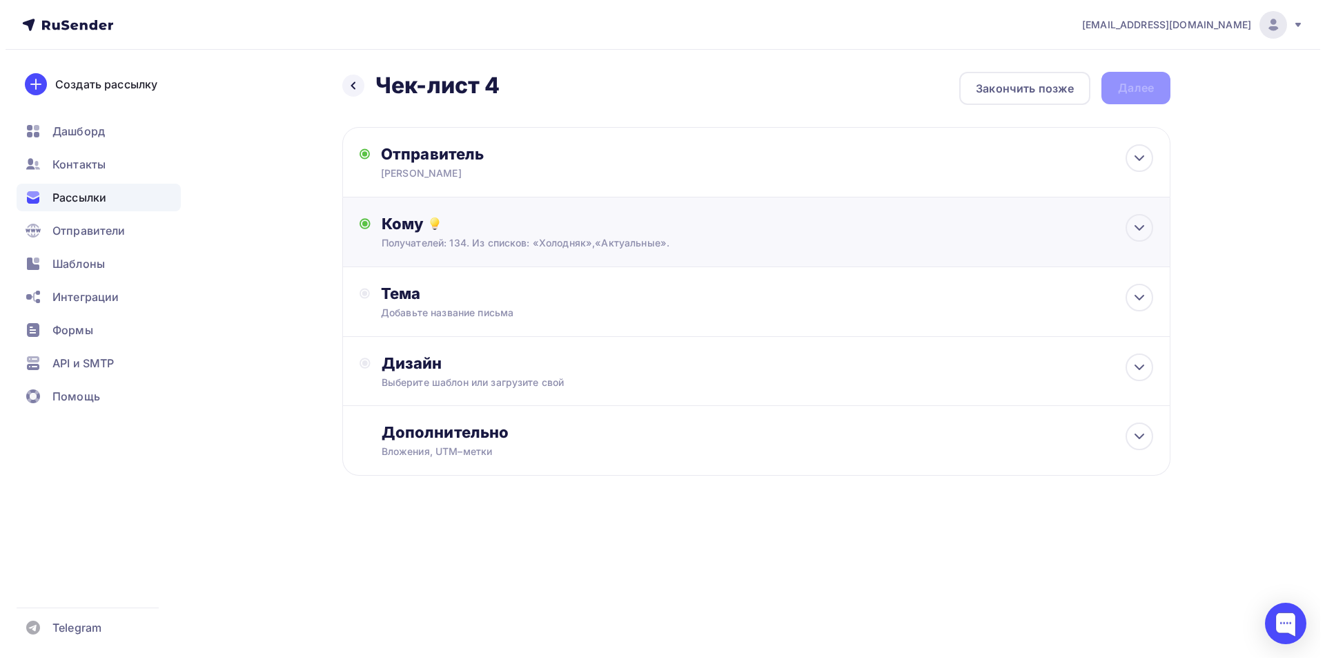
scroll to position [0, 0]
click at [421, 316] on div "Добавьте название письма" at bounding box center [503, 313] width 246 height 14
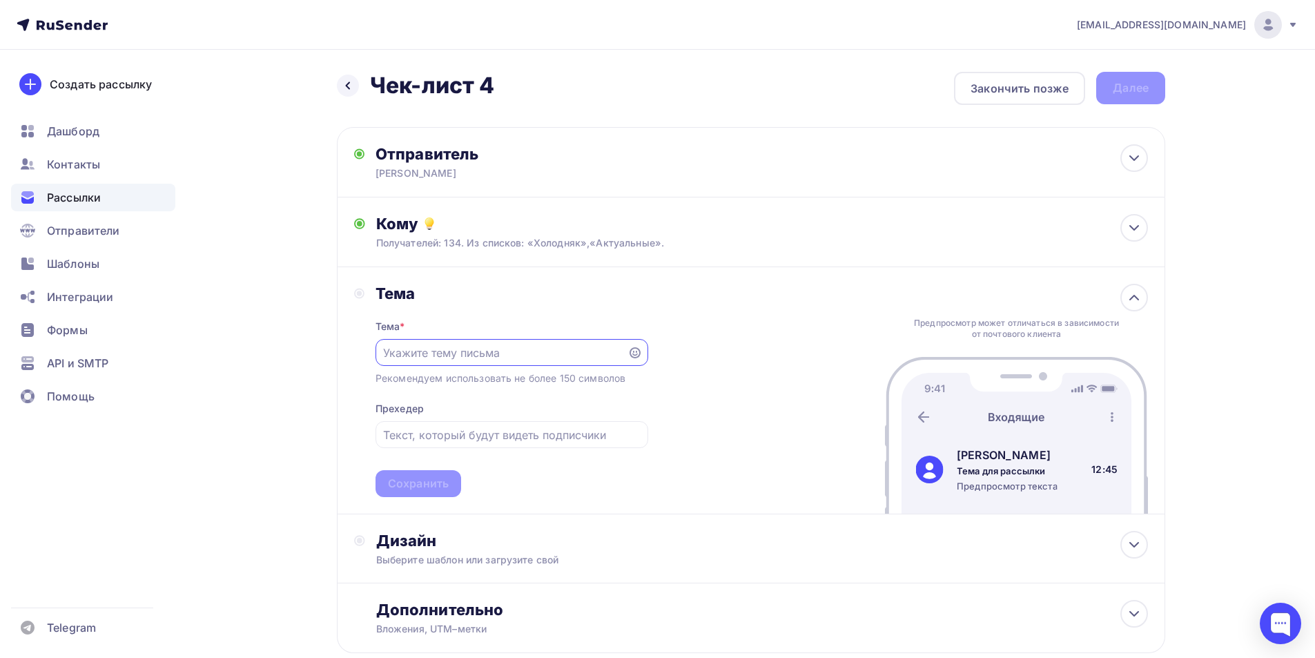
click at [423, 346] on input "text" at bounding box center [501, 352] width 236 height 17
type input "Планирование отгрузок"
click at [452, 438] on input "text" at bounding box center [511, 434] width 257 height 17
type input "Планинг на 37-ю неделю"
click at [399, 475] on div "Сохранить" at bounding box center [418, 483] width 61 height 16
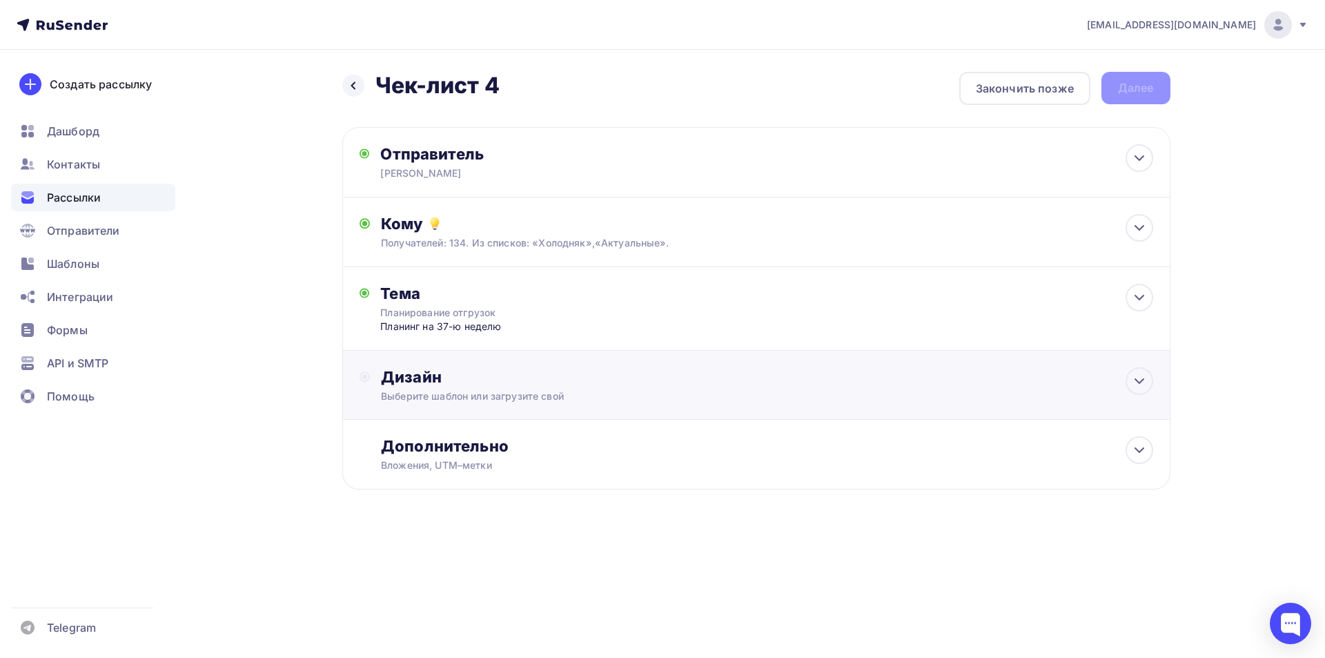
click at [398, 385] on div "Дизайн" at bounding box center [767, 376] width 772 height 19
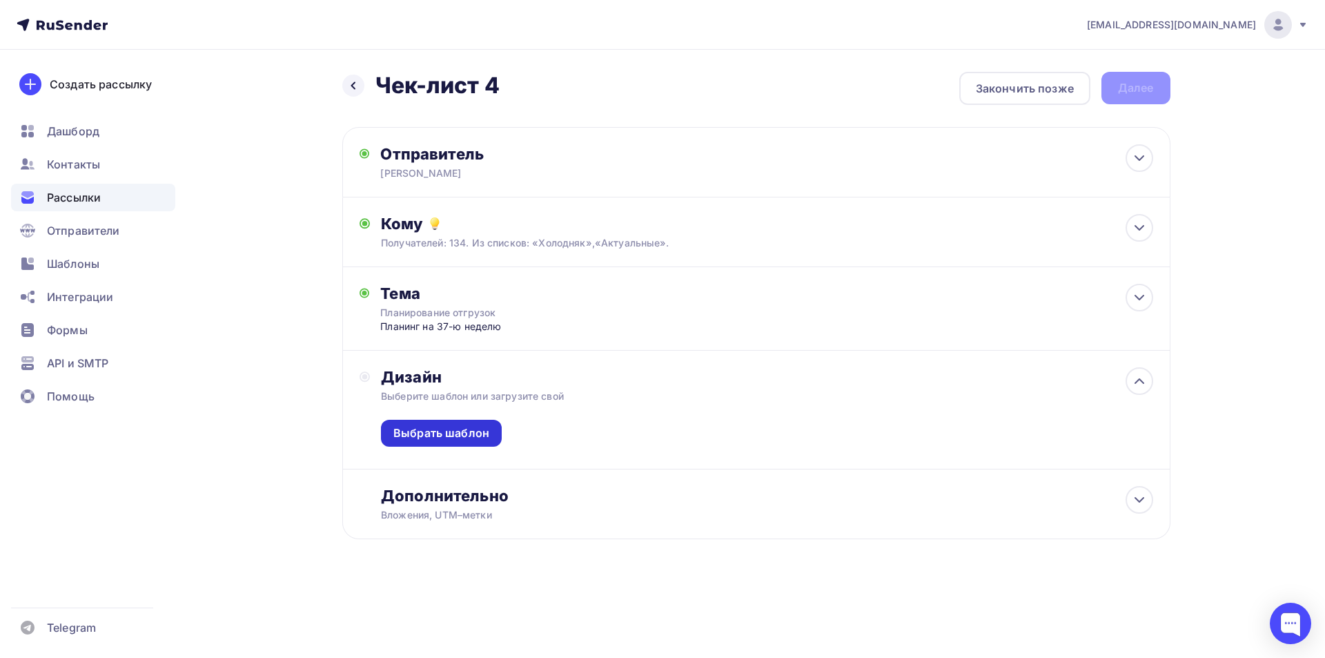
click at [411, 434] on div "Выбрать шаблон" at bounding box center [441, 433] width 96 height 16
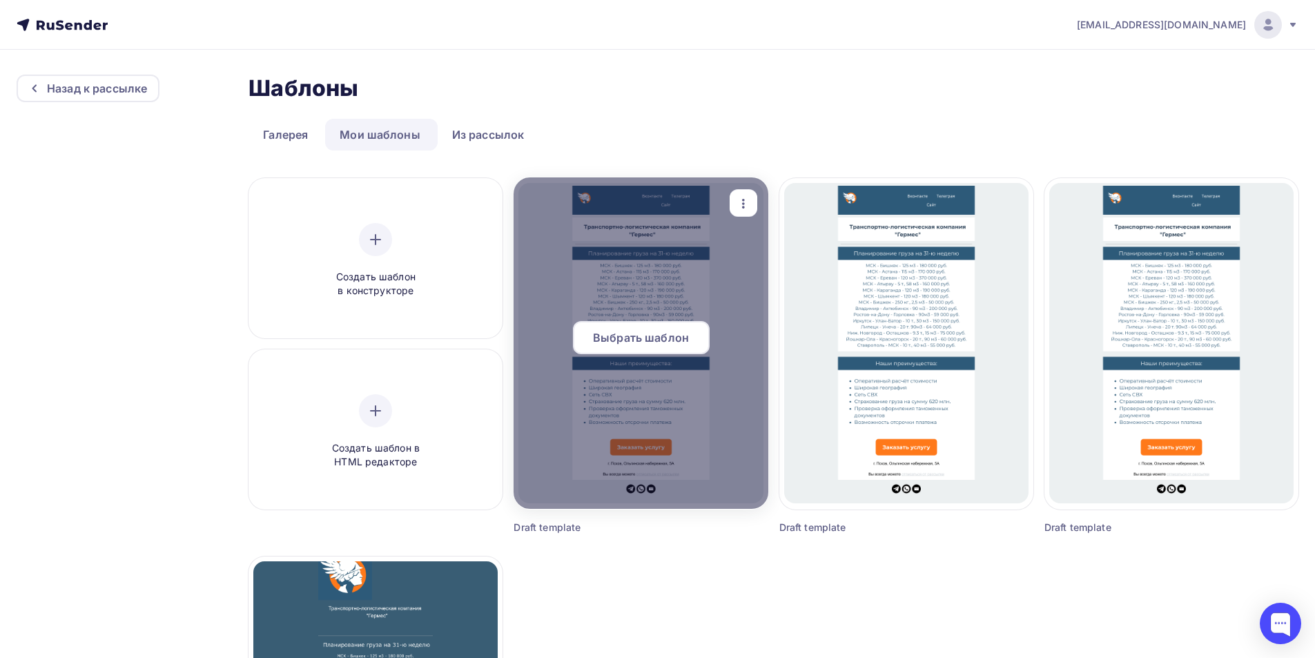
click at [612, 339] on span "Выбрать шаблон" at bounding box center [641, 337] width 96 height 17
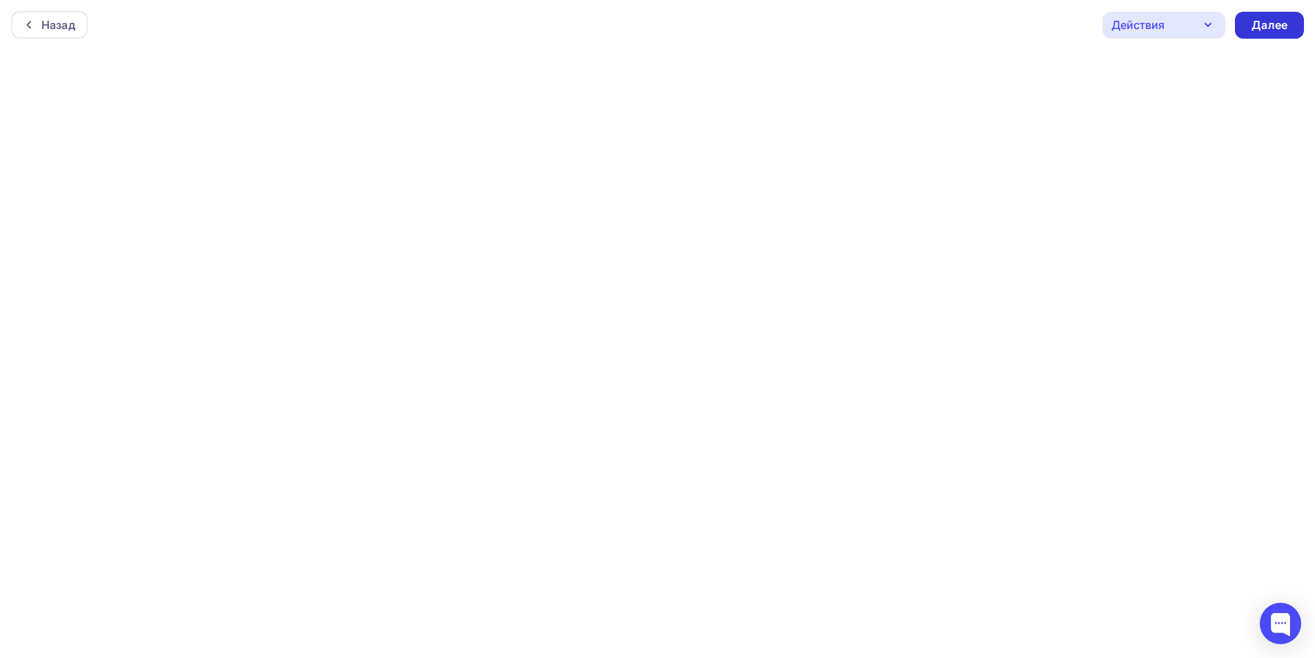
click at [1266, 31] on div "Далее" at bounding box center [1269, 25] width 36 height 16
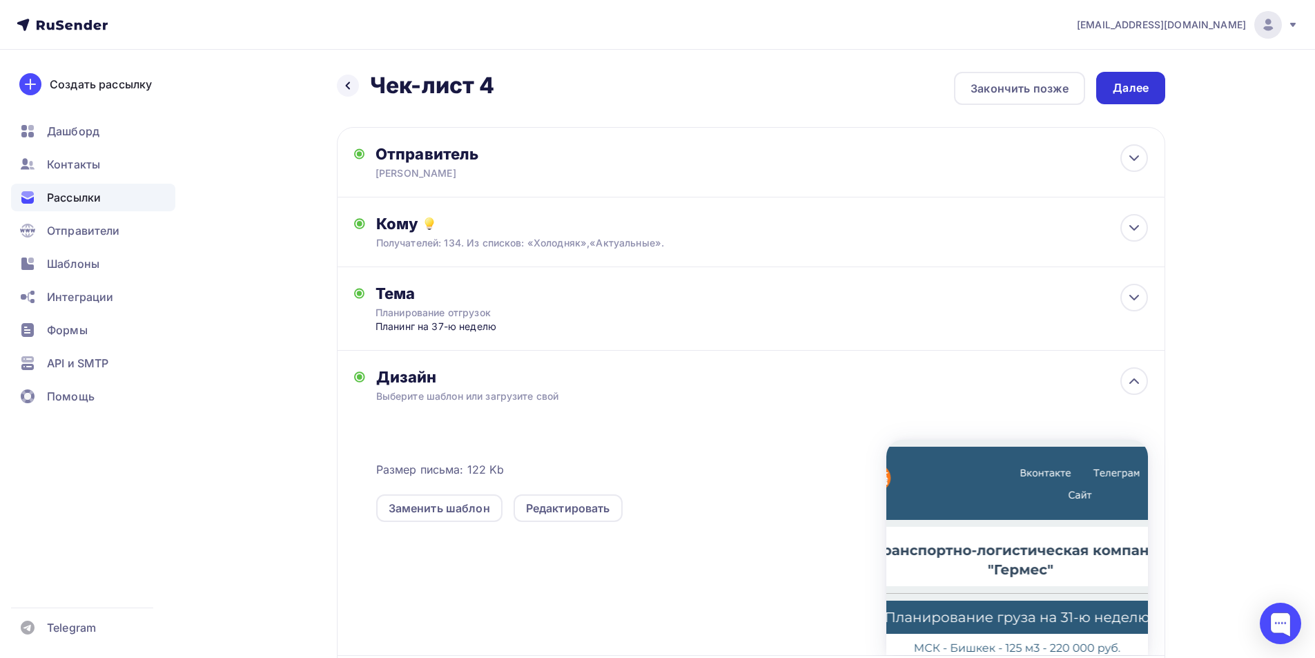
click at [1146, 92] on div "Далее" at bounding box center [1130, 88] width 36 height 16
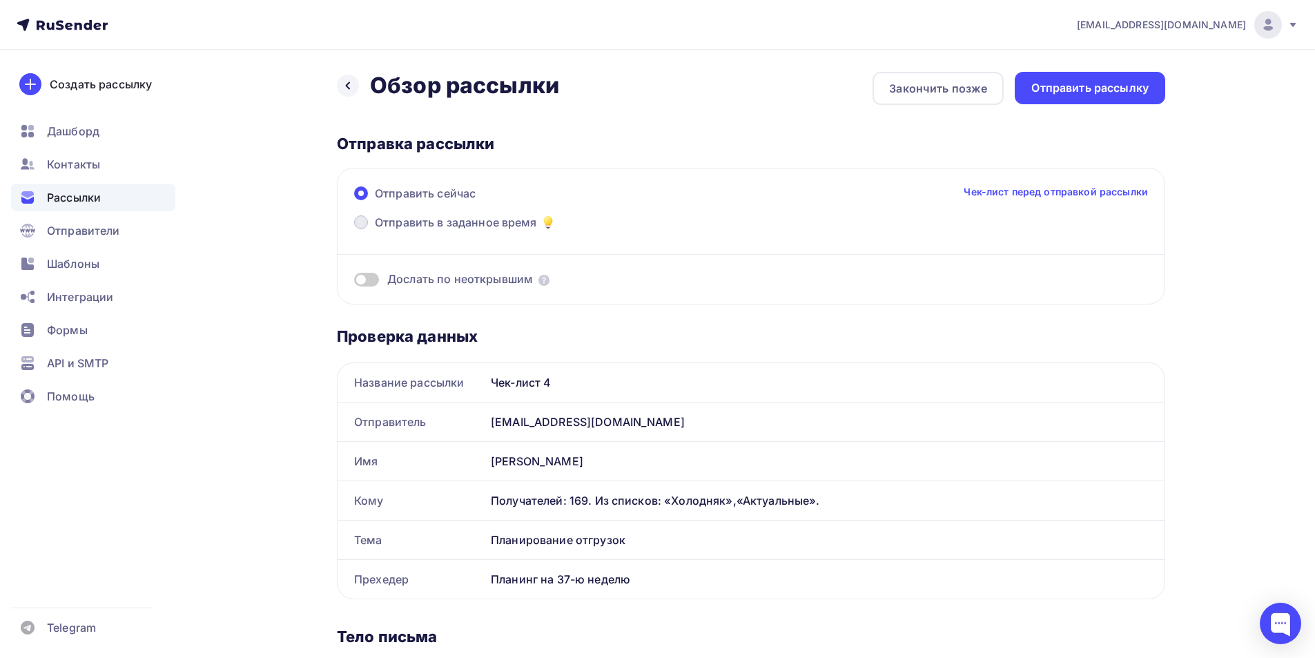
click at [357, 223] on span at bounding box center [361, 222] width 14 height 14
click at [375, 230] on input "Отправить в заданное время" at bounding box center [375, 230] width 0 height 0
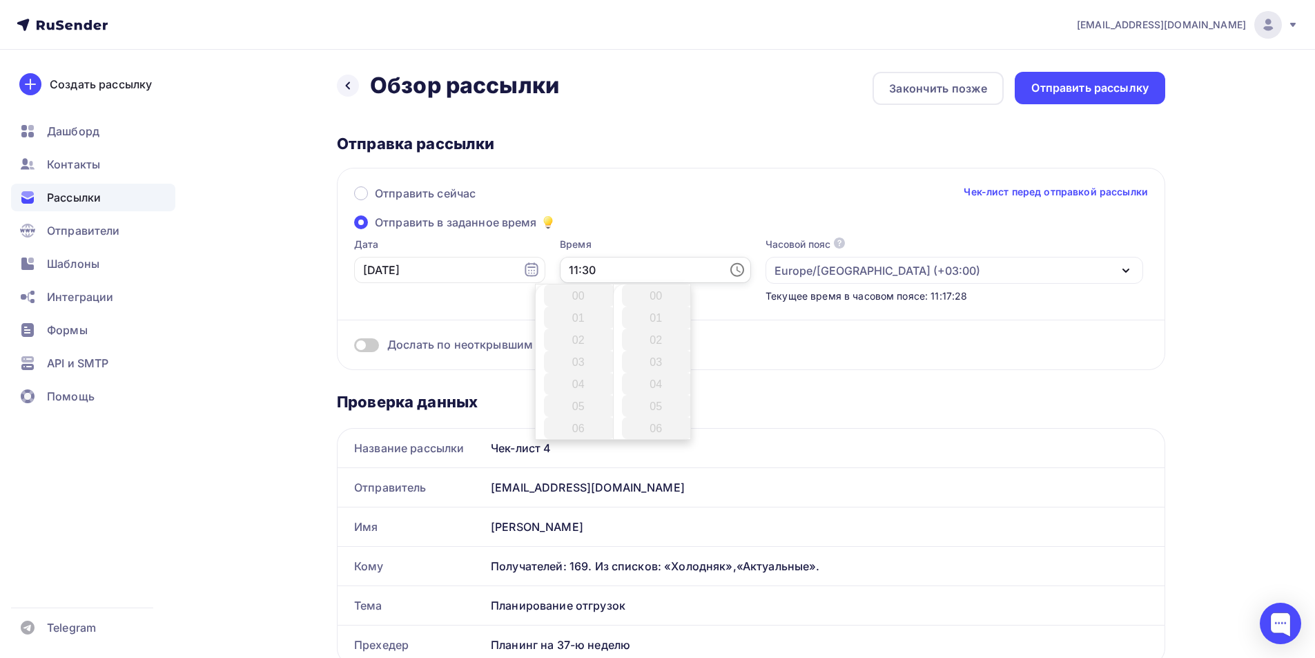
click at [569, 267] on input "11:30" at bounding box center [655, 270] width 191 height 26
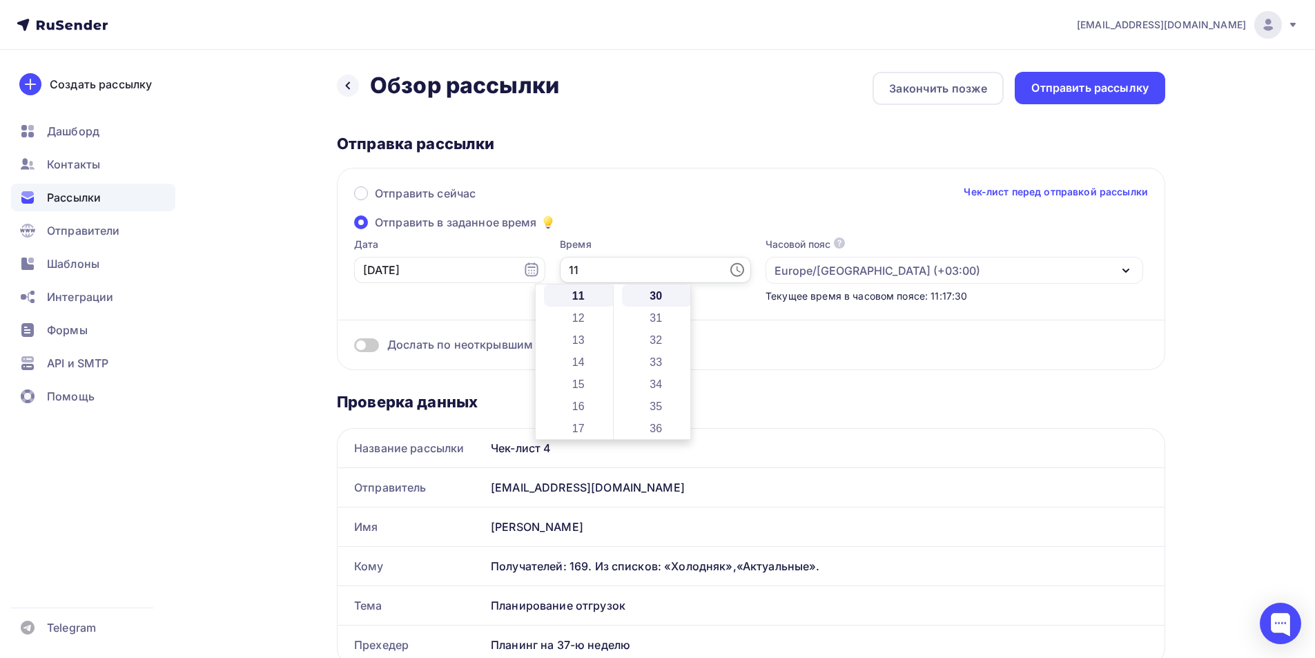
type input "1"
type input "12:00"
click at [577, 315] on body "[EMAIL_ADDRESS][DOMAIN_NAME] Аккаунт Тарифы Выйти Создать рассылку [GEOGRAPHIC_…" at bounding box center [657, 329] width 1315 height 658
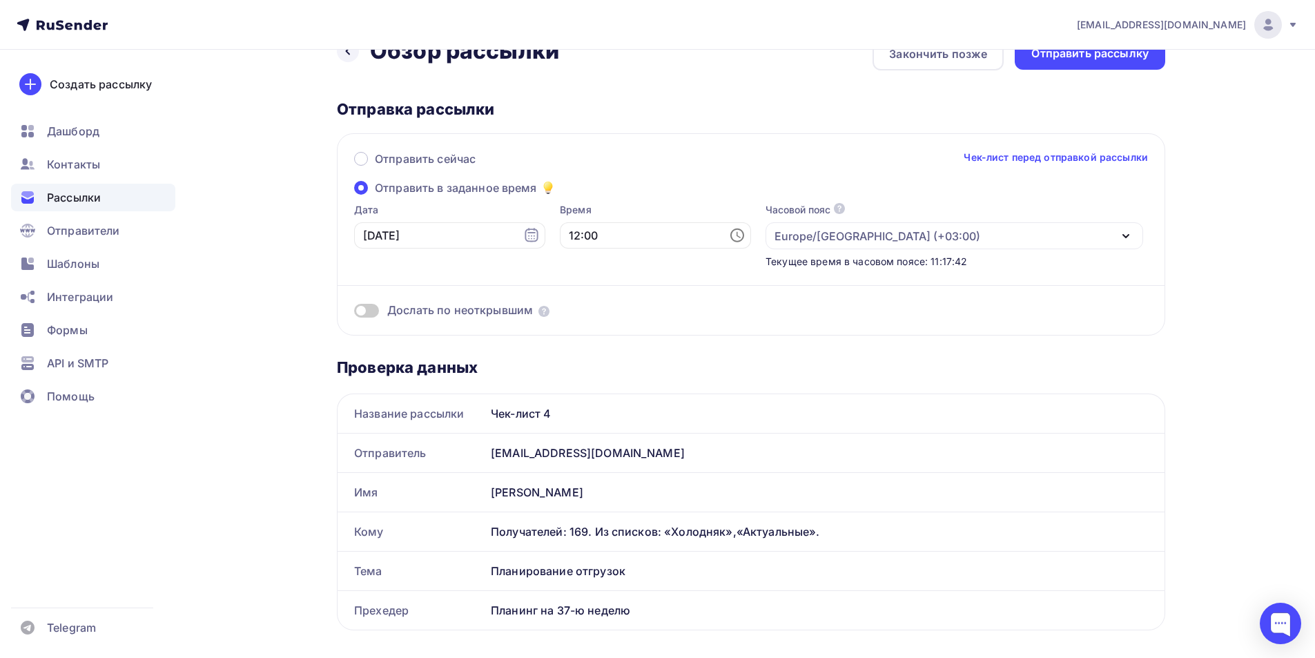
scroll to position [34, 0]
click at [357, 314] on span at bounding box center [366, 311] width 25 height 14
click at [354, 313] on input "checkbox" at bounding box center [354, 313] width 0 height 0
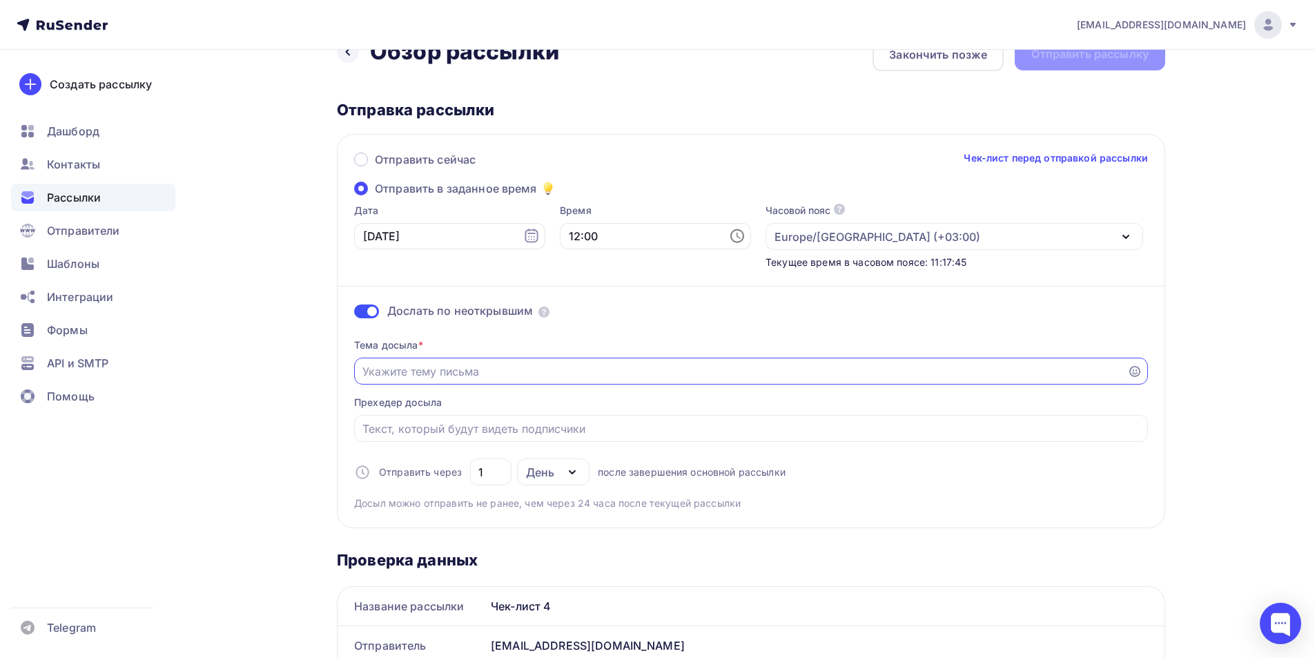
click at [414, 378] on input "Отправить в заданное время" at bounding box center [740, 371] width 757 height 17
type input "Планинг на текущую неделю"
click at [425, 422] on input "Отправить в заданное время" at bounding box center [751, 428] width 778 height 17
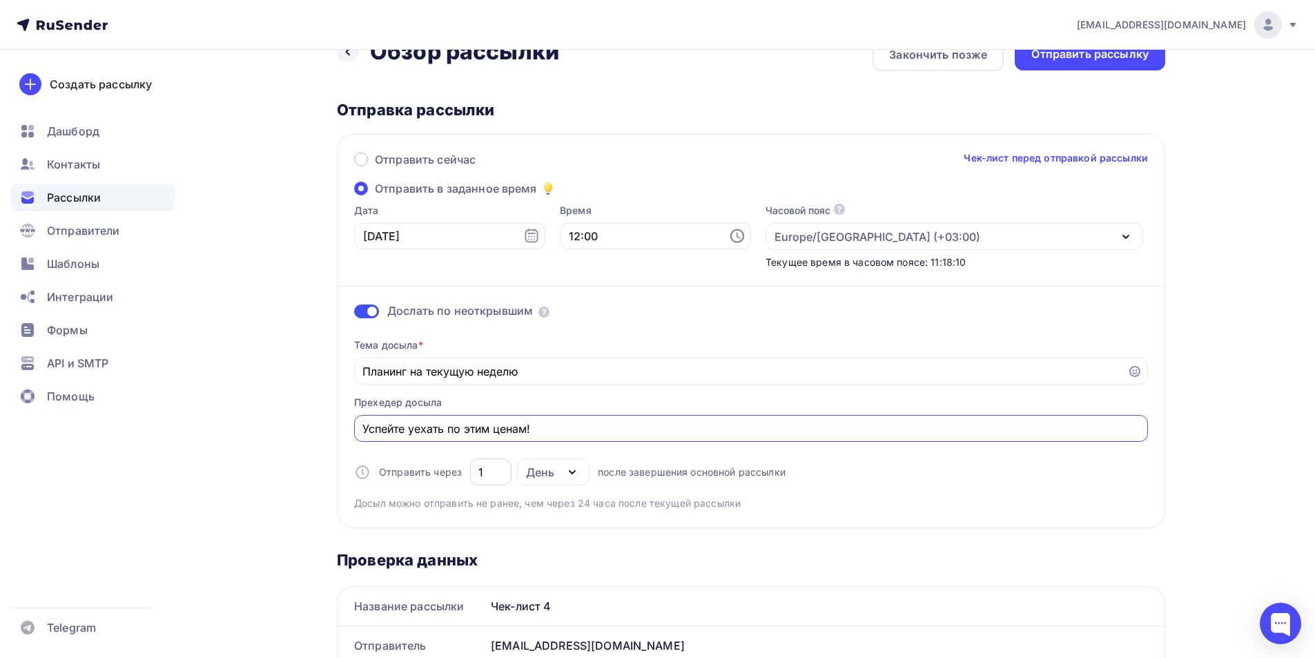
type input "Успейте уехать по этим ценам!"
click at [482, 477] on input "1" at bounding box center [491, 472] width 26 height 17
type input "2"
click at [415, 503] on span "Досыл можно отправить не ранее, чем через 24 часа после текущей рассылки" at bounding box center [547, 503] width 386 height 14
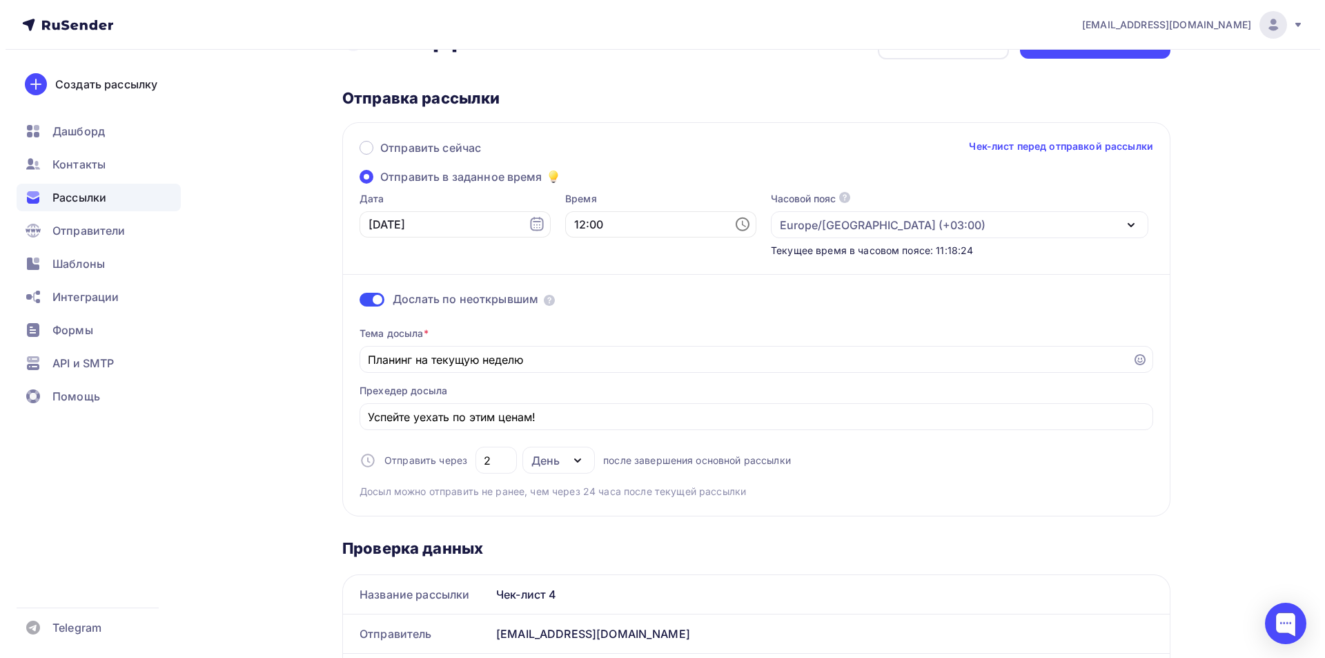
scroll to position [0, 0]
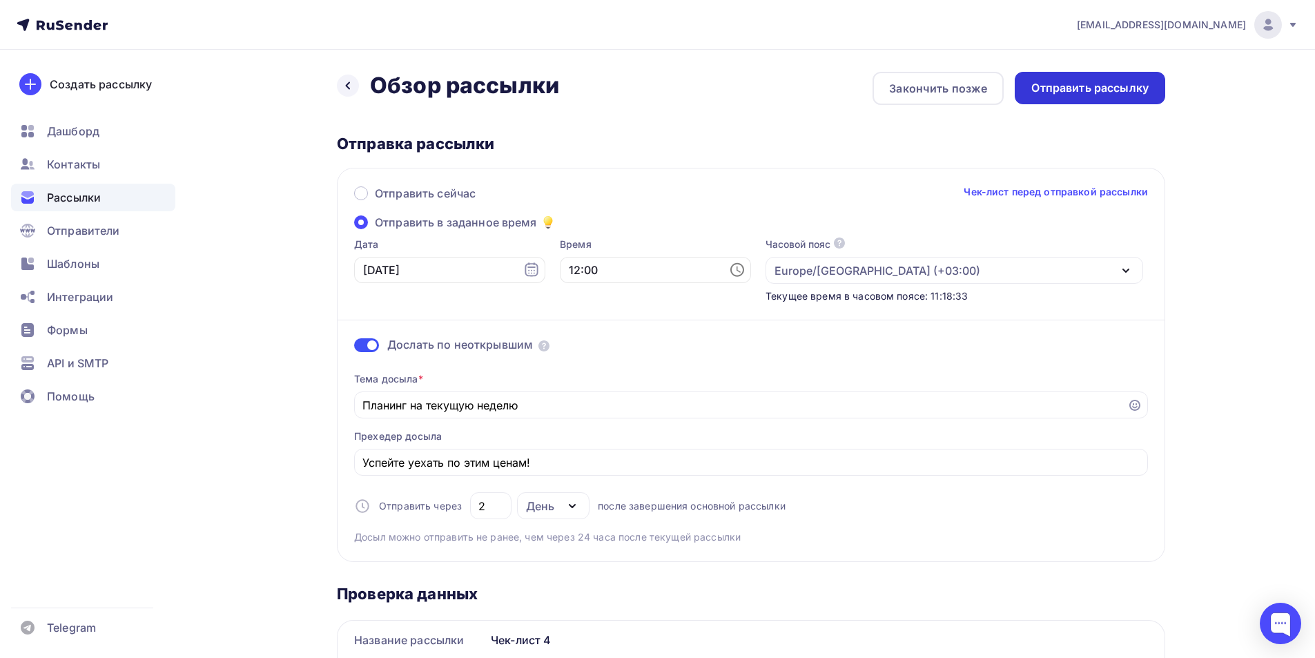
click at [1107, 89] on div "Отправить рассылку" at bounding box center [1089, 88] width 117 height 16
